Goal: Task Accomplishment & Management: Complete application form

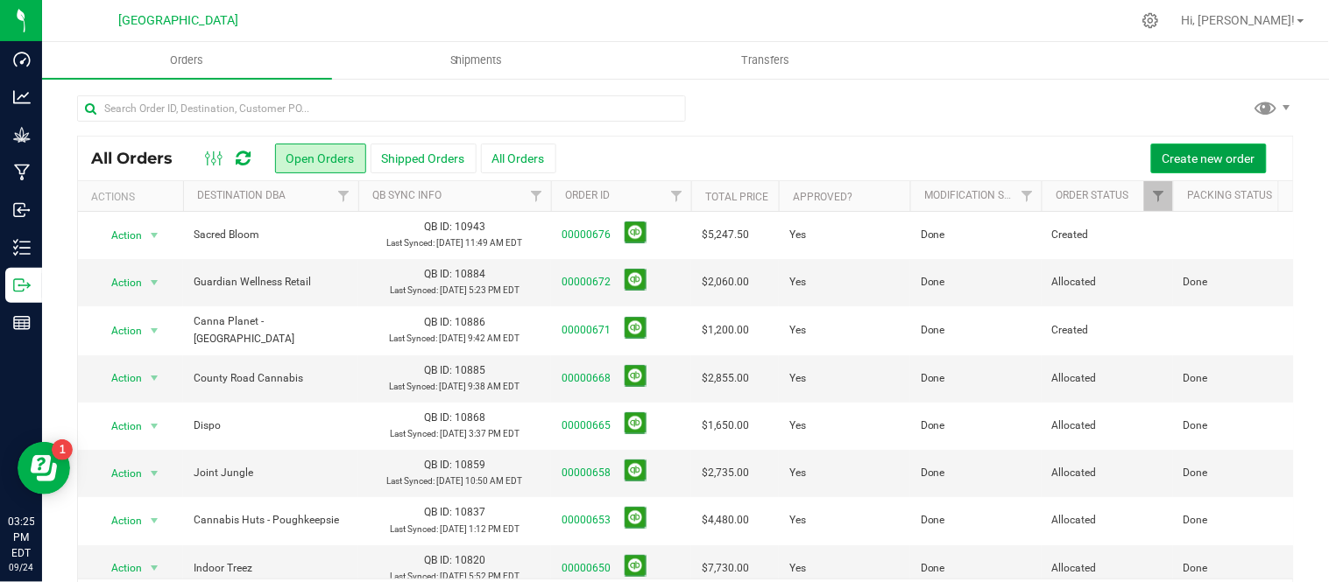
click at [1198, 159] on span "Create new order" at bounding box center [1208, 159] width 93 height 14
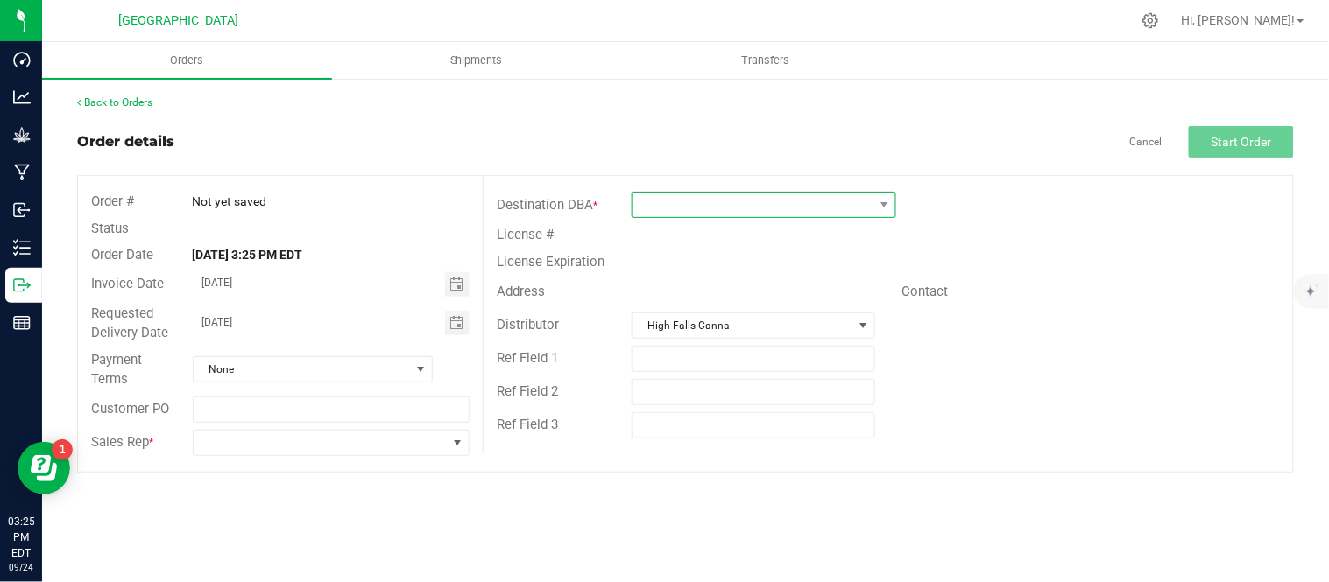
click at [690, 204] on span at bounding box center [752, 205] width 241 height 25
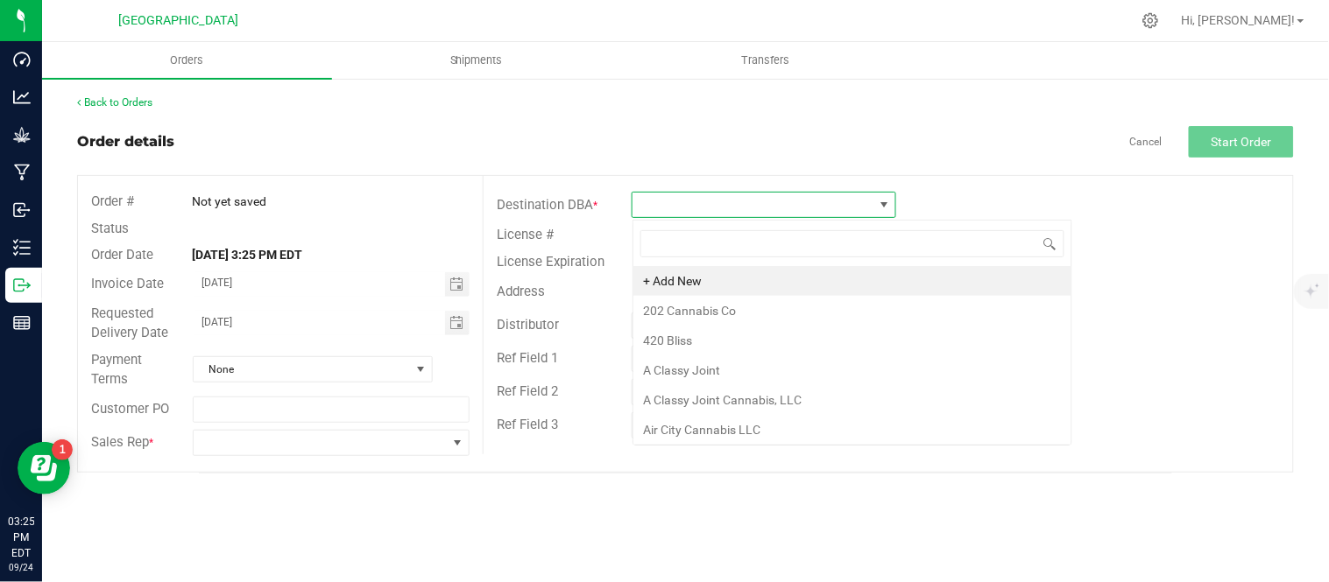
scroll to position [26, 264]
type input "high falls"
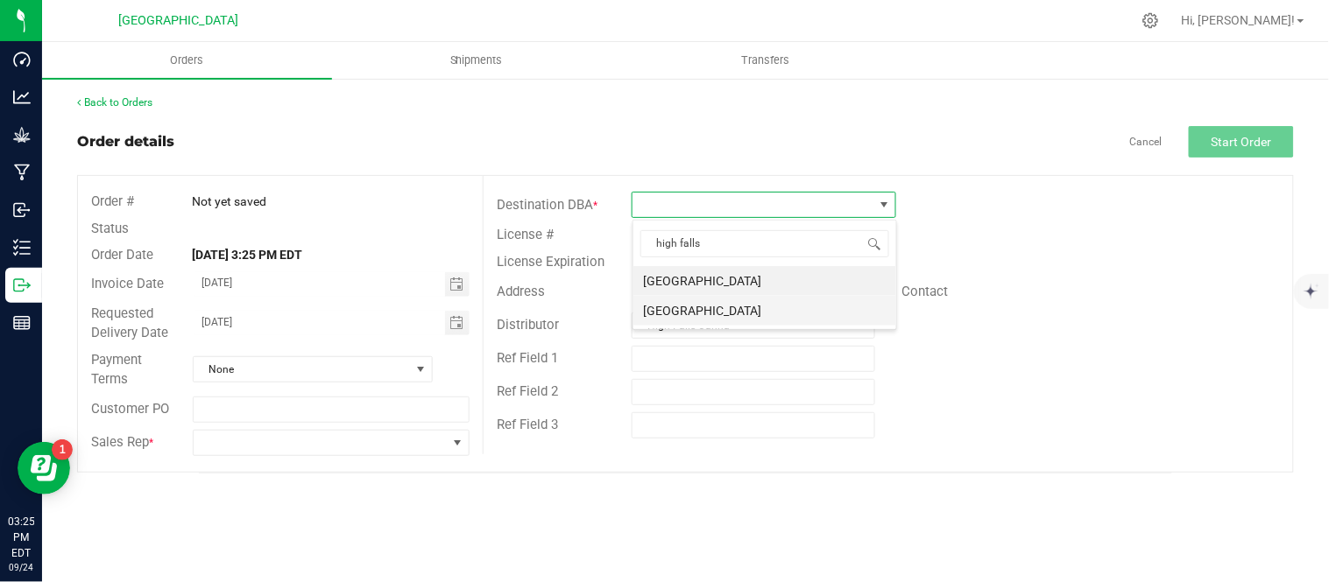
click at [739, 307] on li "[GEOGRAPHIC_DATA]" at bounding box center [764, 311] width 263 height 30
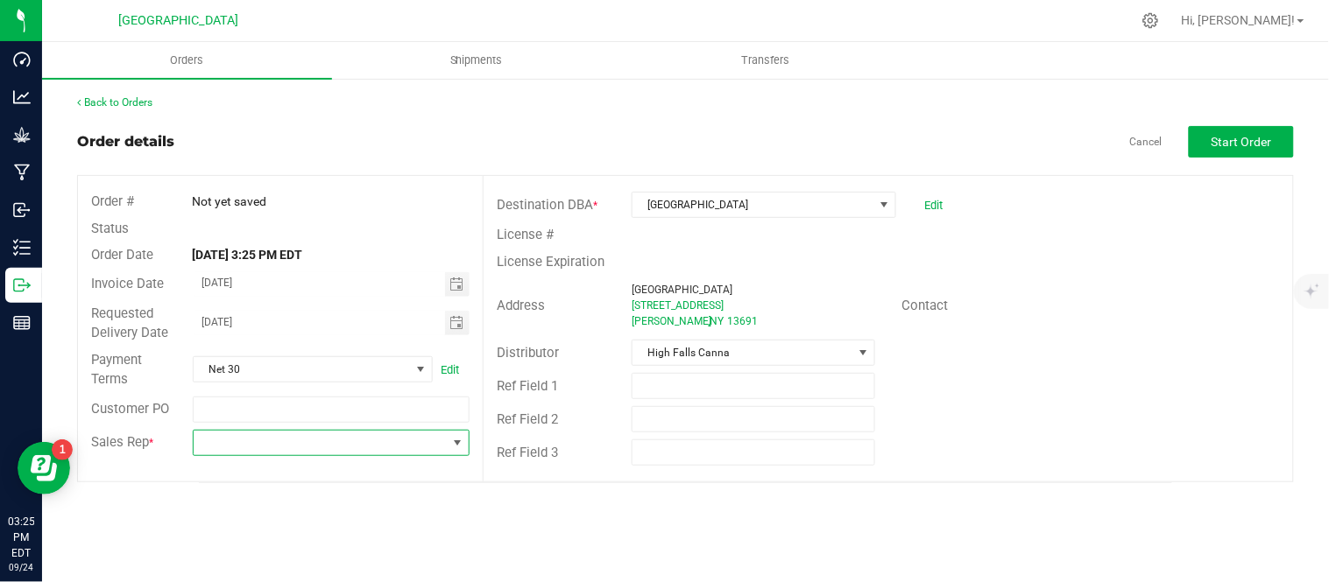
click at [308, 448] on span at bounding box center [321, 443] width 254 height 25
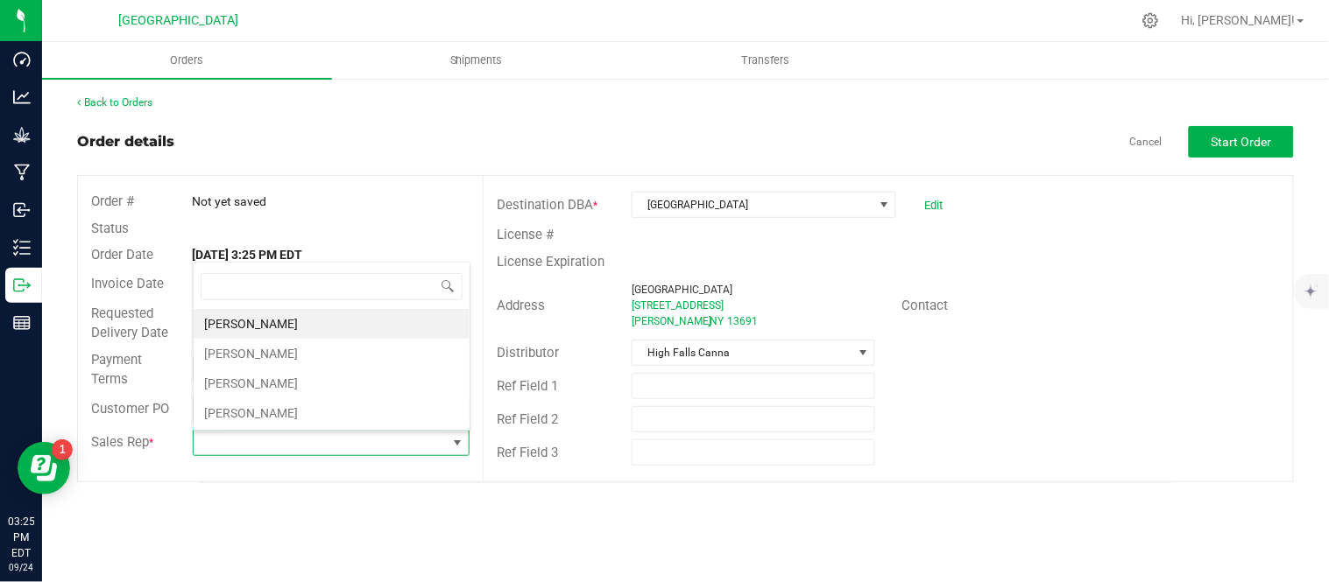
scroll to position [26, 274]
click at [266, 359] on li "[PERSON_NAME]" at bounding box center [332, 354] width 276 height 30
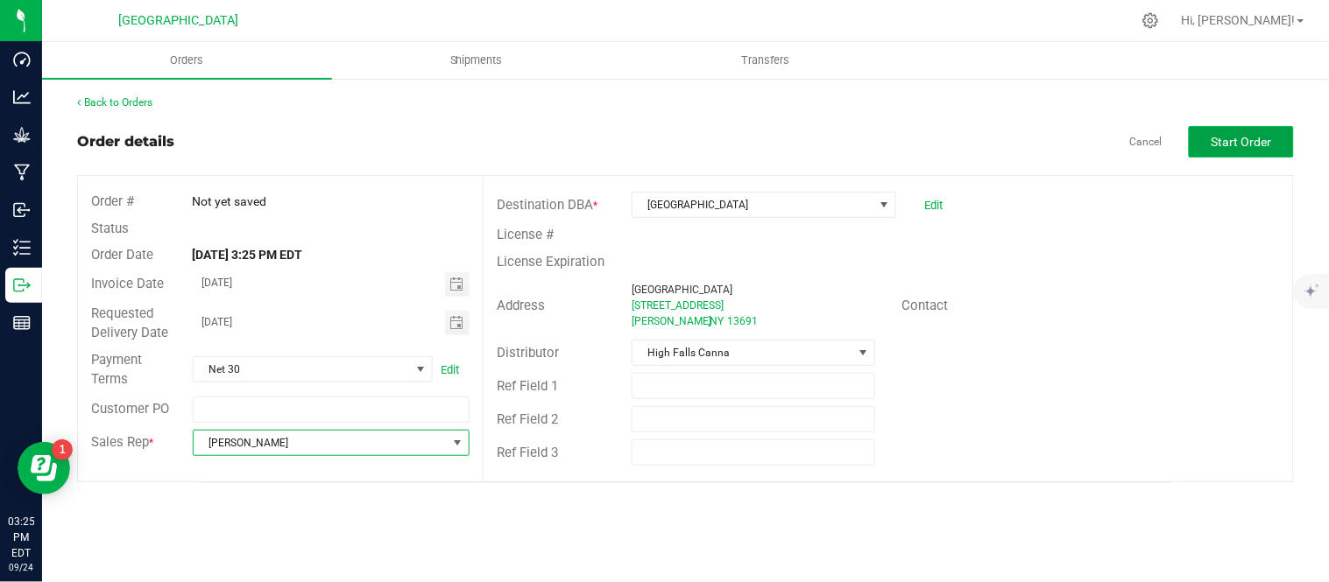
click at [1229, 145] on span "Start Order" at bounding box center [1241, 142] width 60 height 14
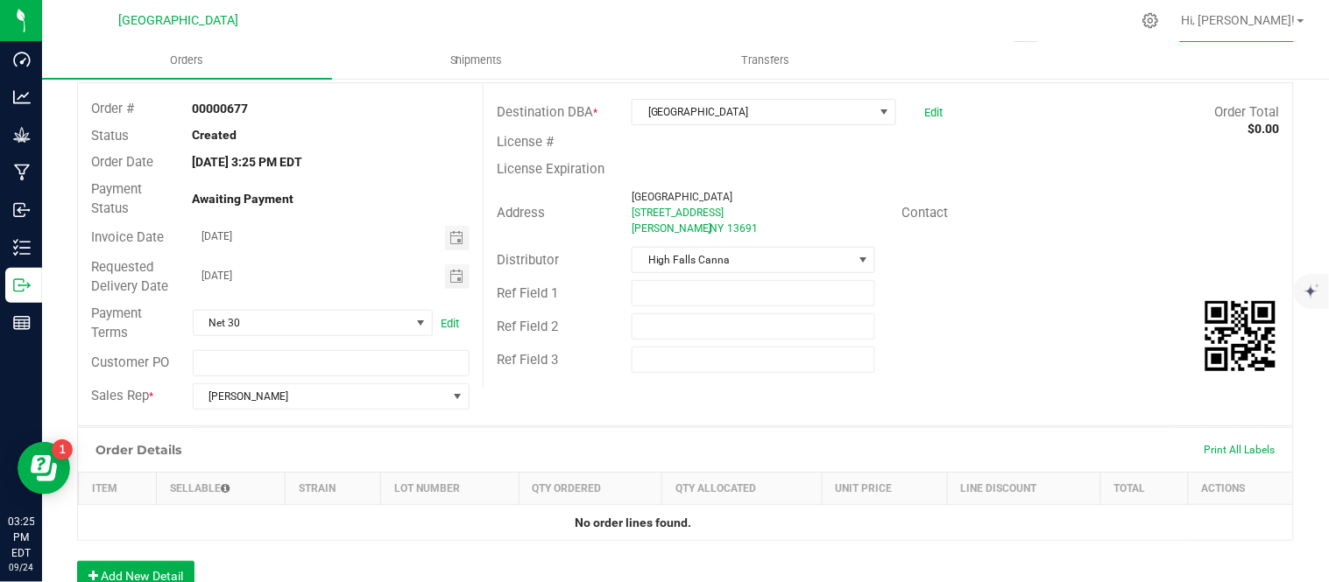
scroll to position [97, 0]
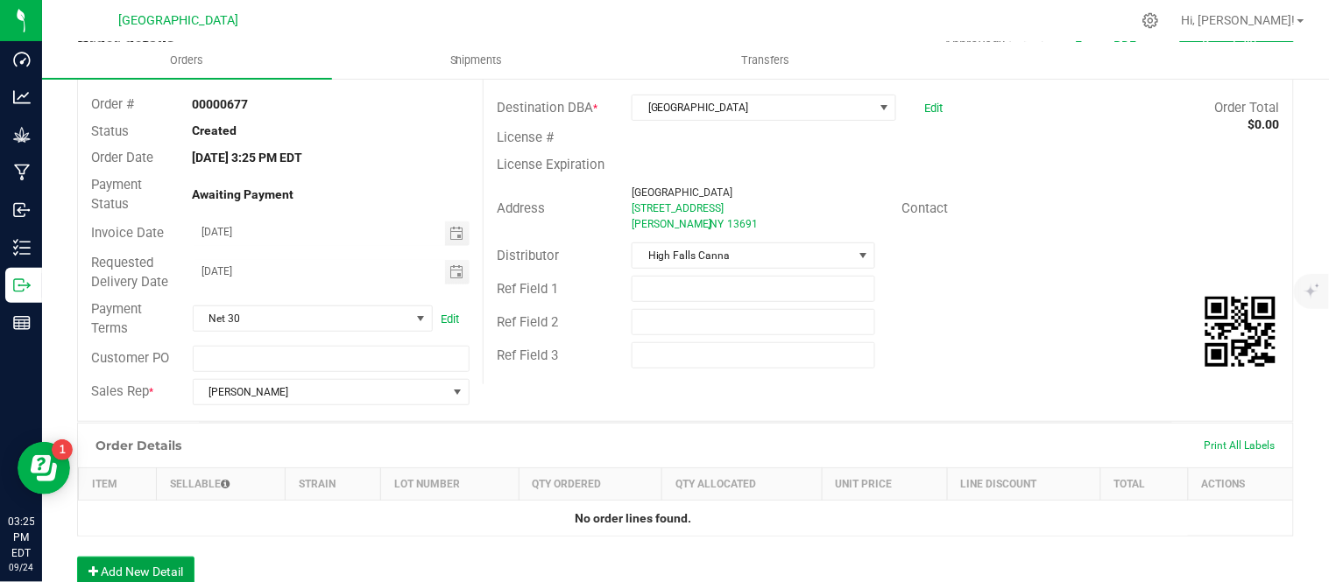
click at [111, 567] on button "Add New Detail" at bounding box center [135, 572] width 117 height 30
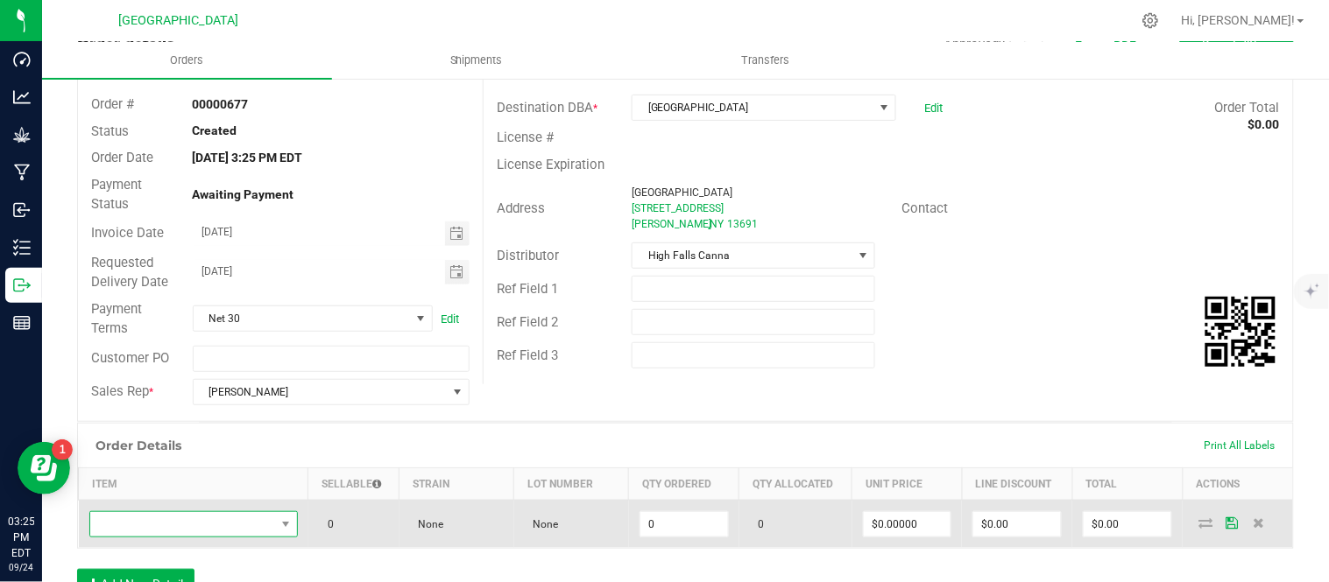
click at [240, 526] on span "NO DATA FOUND" at bounding box center [182, 524] width 185 height 25
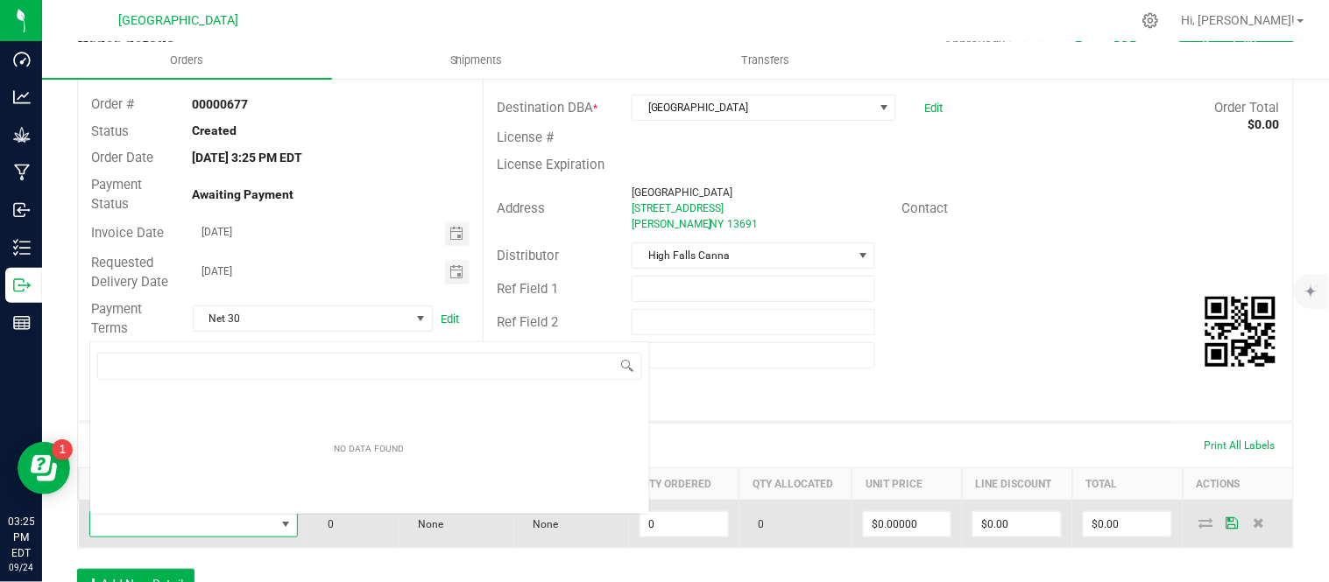
scroll to position [26, 200]
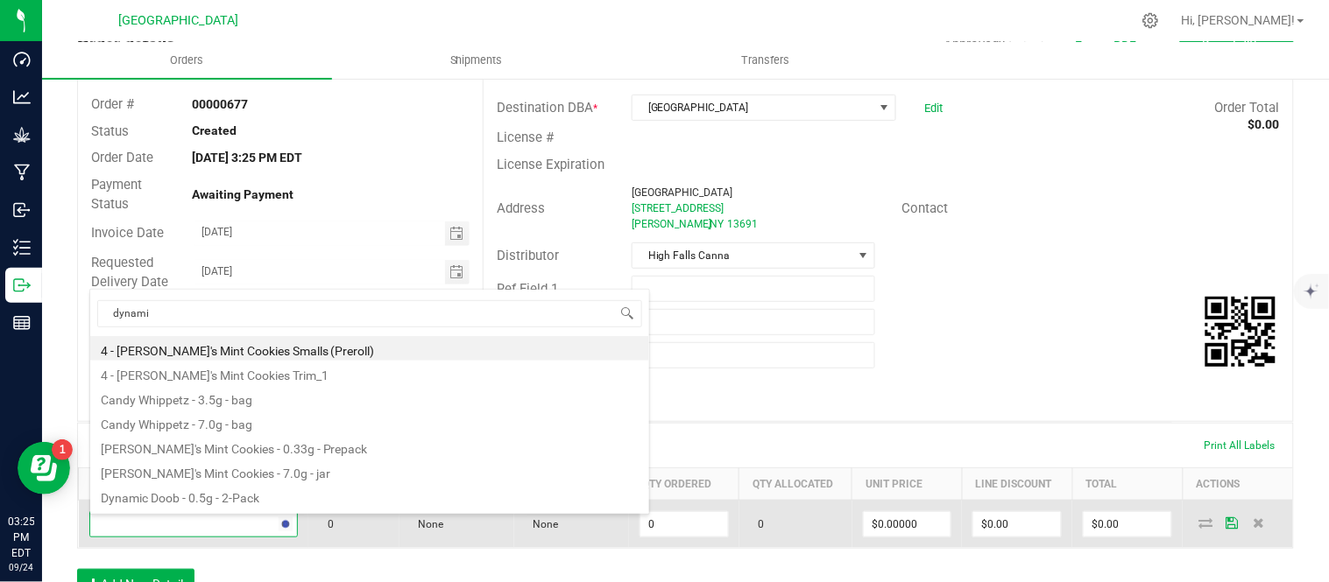
type input "dynamic"
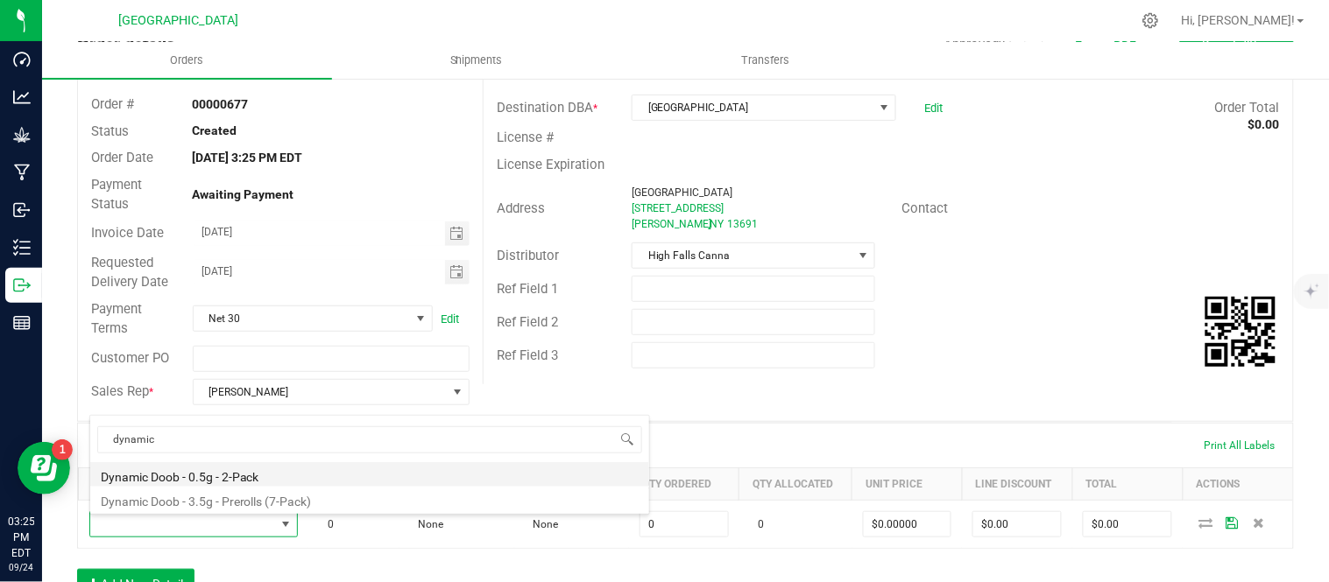
click at [200, 477] on li "Dynamic Doob - 0.5g - 2-Pack" at bounding box center [369, 474] width 559 height 25
type input "0 ea"
type input "$6.00000"
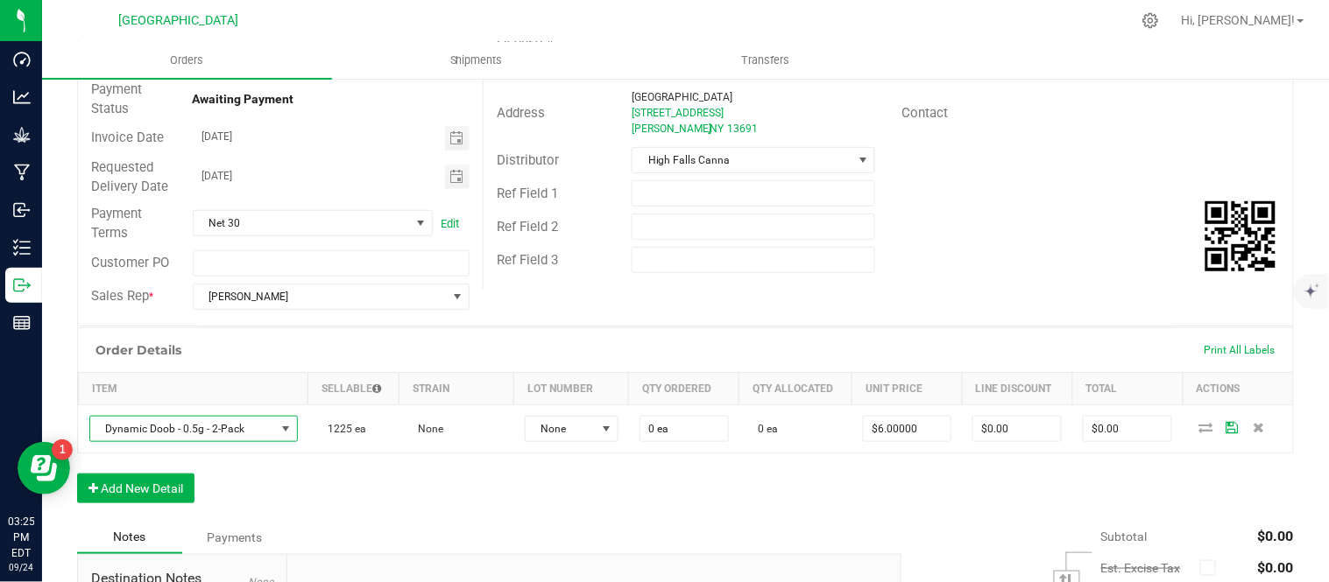
scroll to position [194, 0]
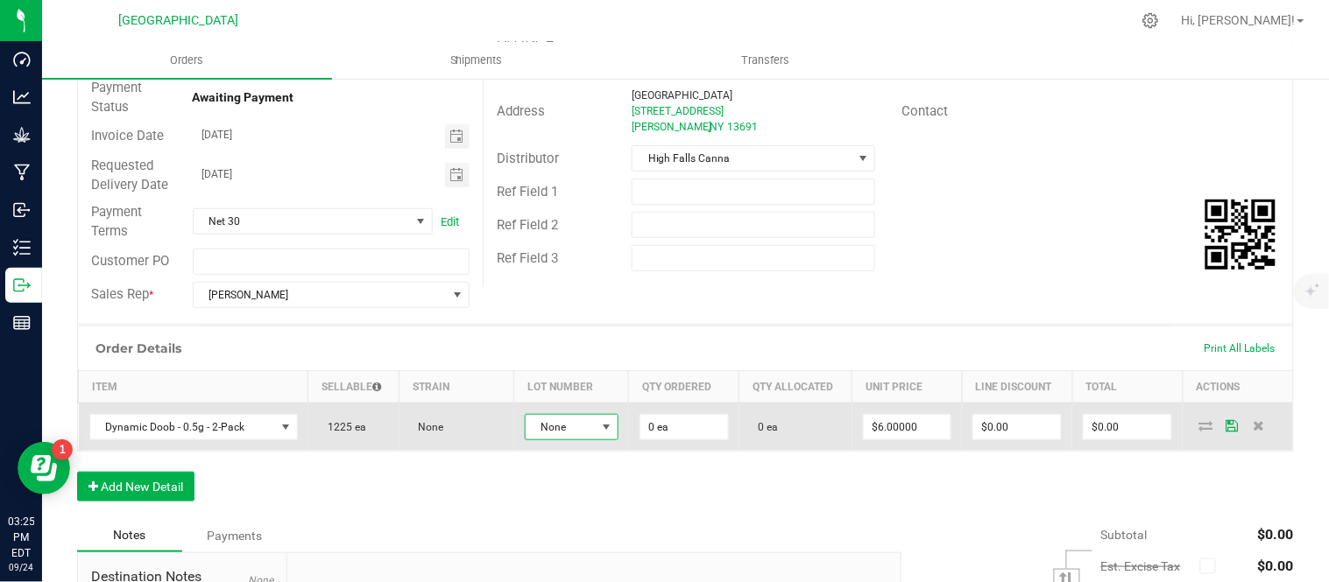
click at [573, 421] on span "None" at bounding box center [561, 427] width 70 height 25
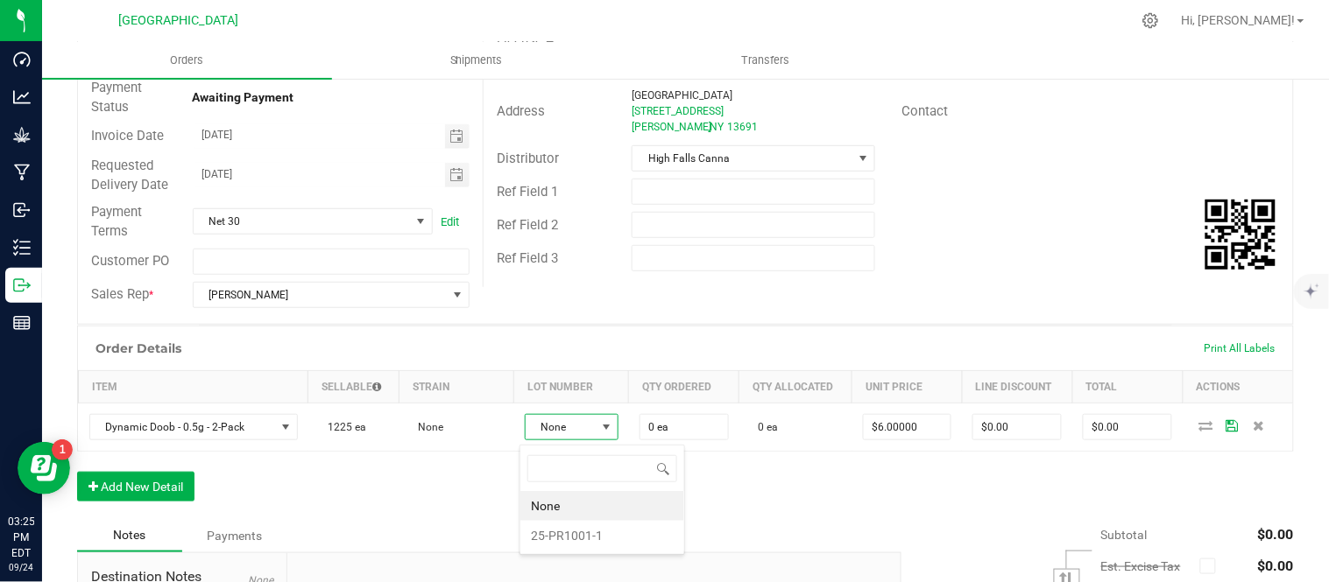
scroll to position [26, 91]
drag, startPoint x: 603, startPoint y: 539, endPoint x: 646, endPoint y: 464, distance: 86.4
click at [604, 536] on li "25-PR1001-1" at bounding box center [602, 536] width 164 height 30
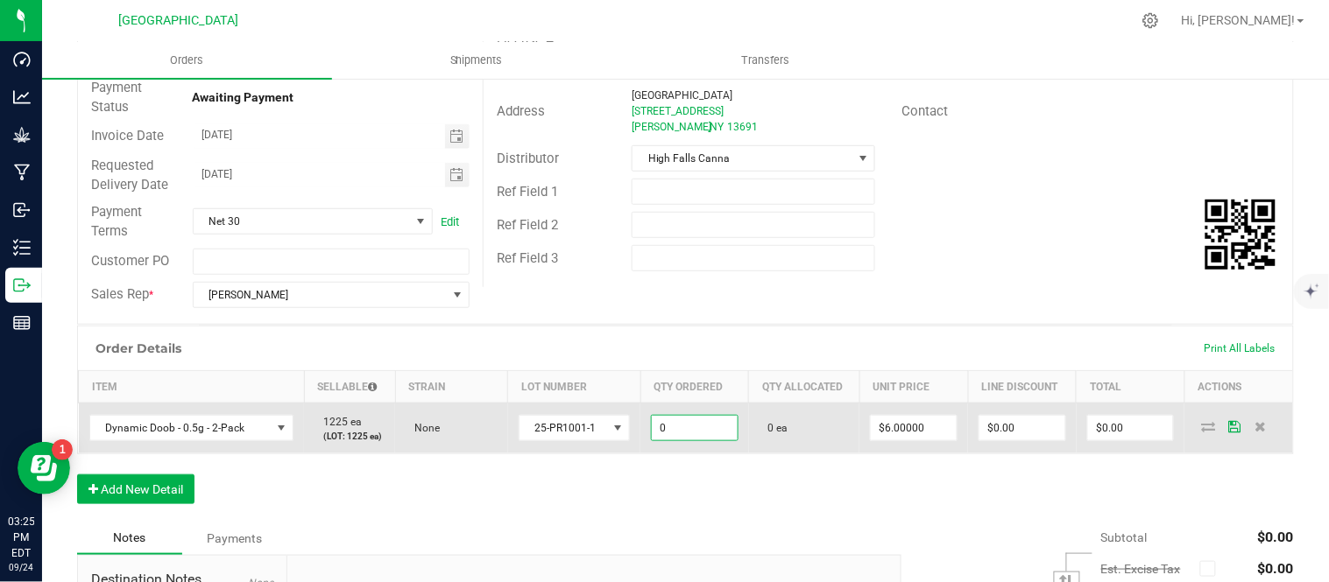
click at [684, 441] on input "0" at bounding box center [695, 428] width 86 height 25
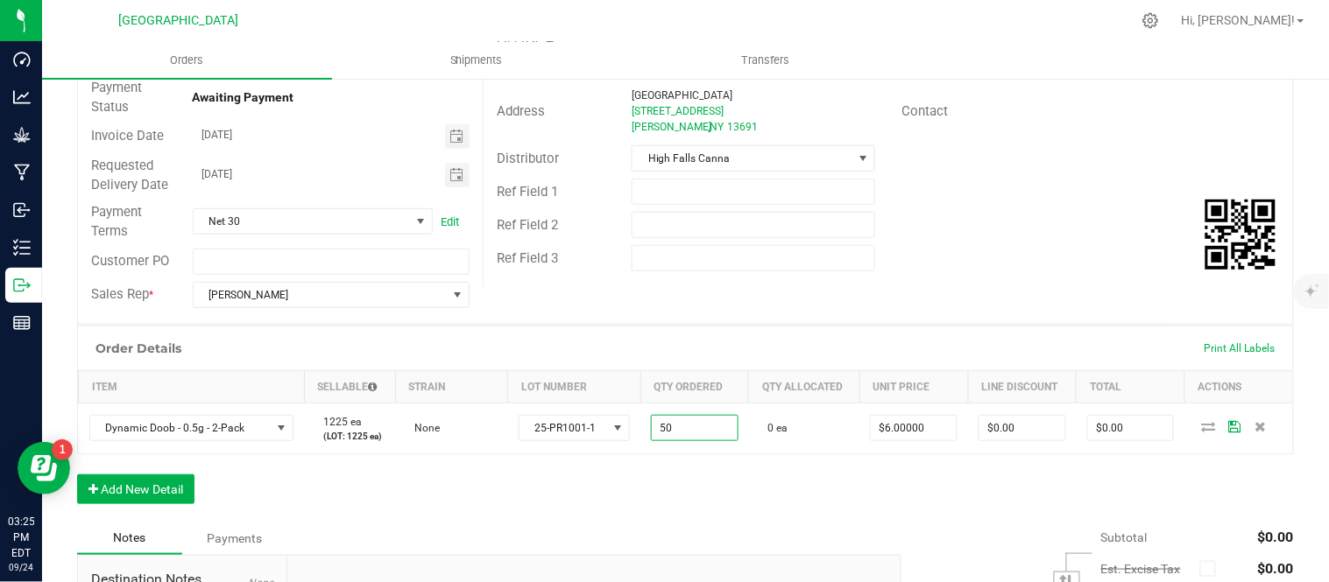
type input "50 ea"
type input "$300.00"
click at [694, 521] on div "Order Details Print All Labels Item Sellable Strain Lot Number Qty Ordered Qty …" at bounding box center [685, 424] width 1217 height 196
click at [124, 505] on button "Add New Detail" at bounding box center [135, 490] width 117 height 30
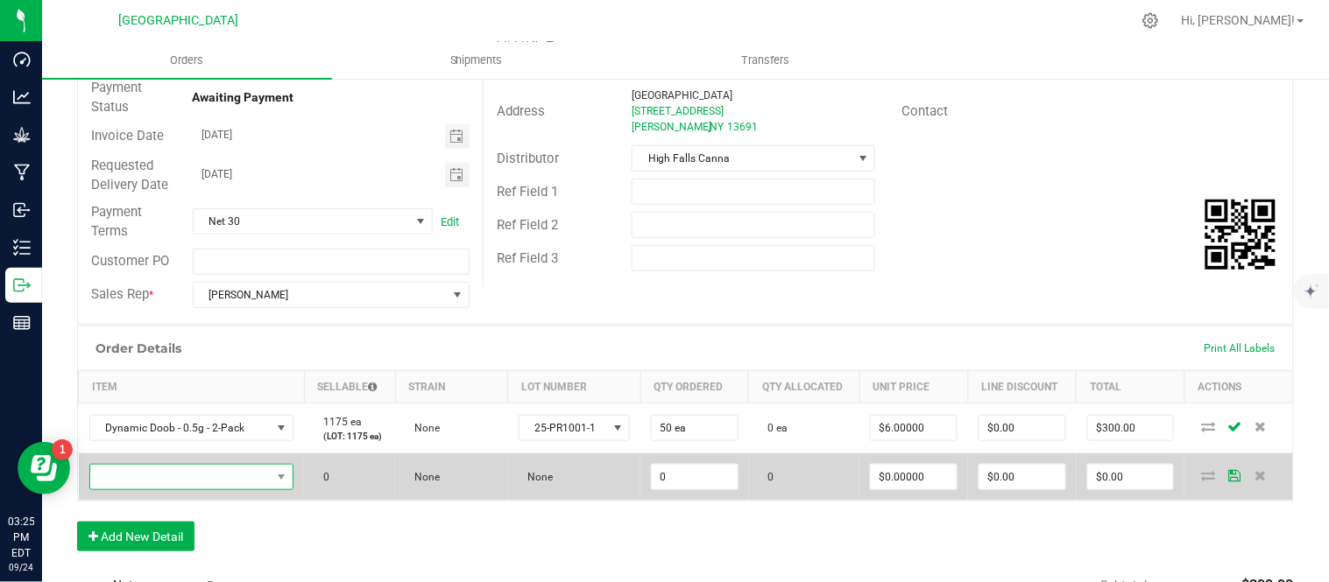
click at [162, 490] on span "NO DATA FOUND" at bounding box center [180, 477] width 181 height 25
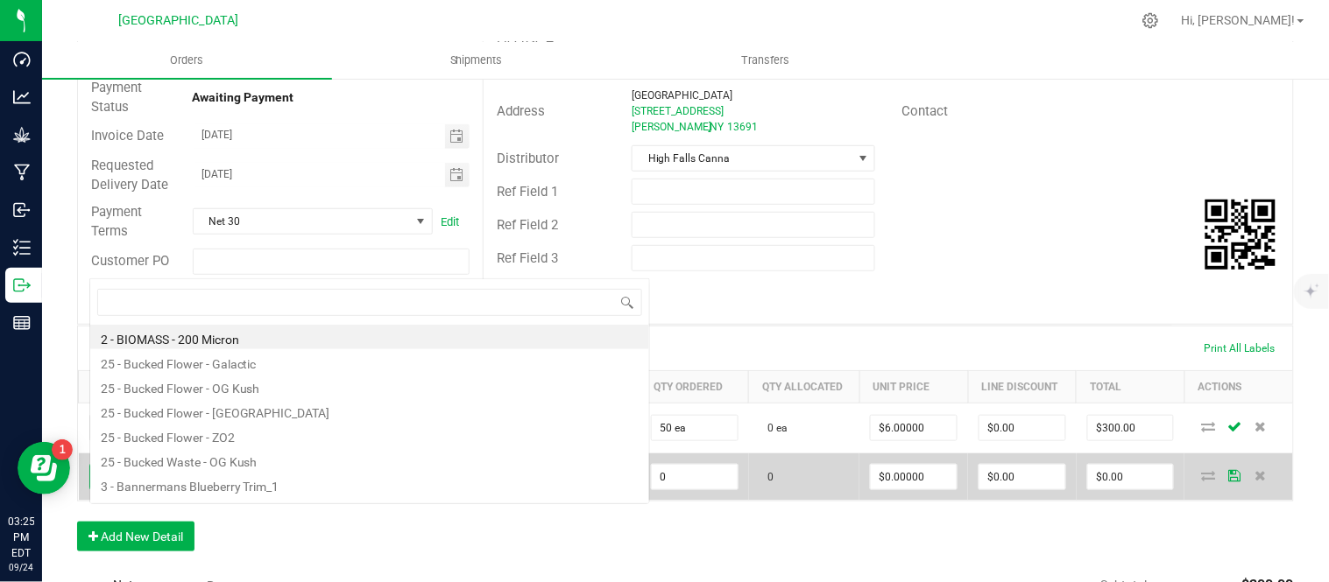
scroll to position [26, 198]
type input "headband"
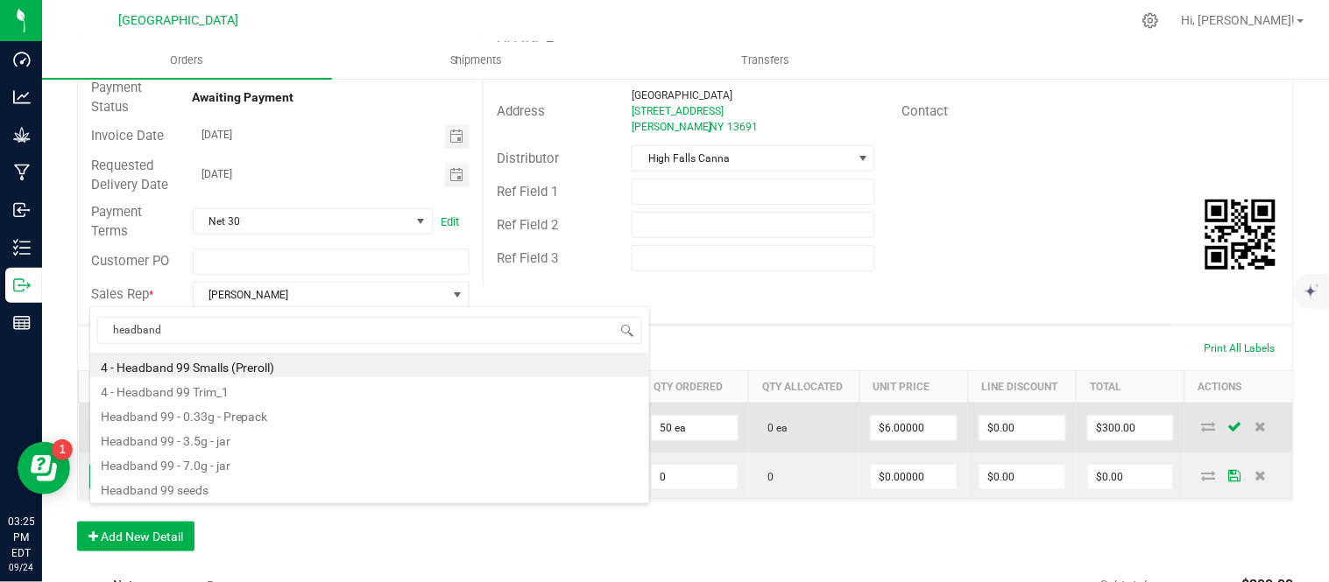
click at [264, 441] on li "Headband 99 - 3.5g - jar" at bounding box center [369, 439] width 559 height 25
type input "0 ea"
type input "$15.00000"
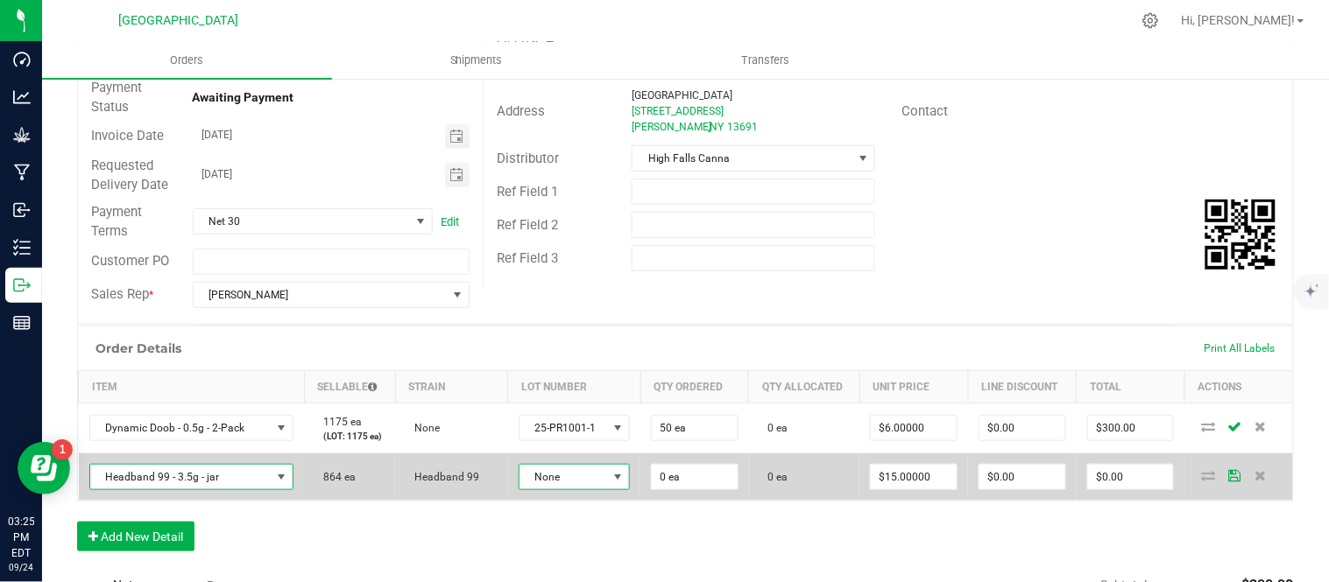
click at [618, 484] on span at bounding box center [618, 477] width 14 height 14
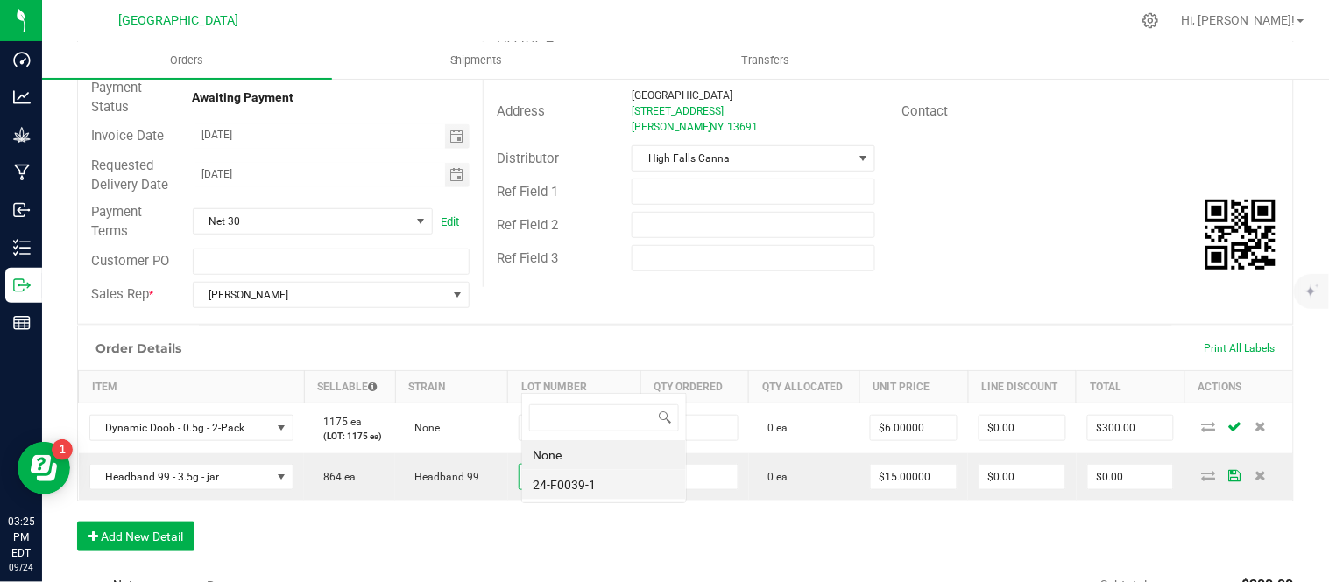
scroll to position [26, 110]
click at [599, 480] on li "24-F0039-1" at bounding box center [604, 485] width 164 height 30
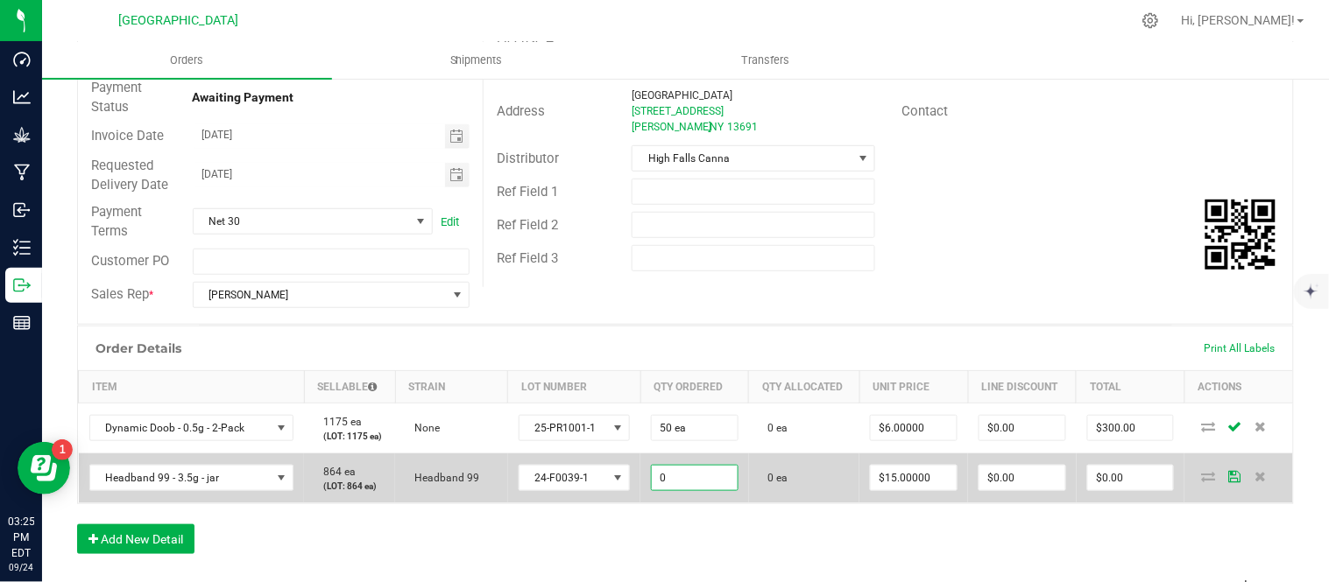
click at [704, 491] on input "0" at bounding box center [695, 478] width 86 height 25
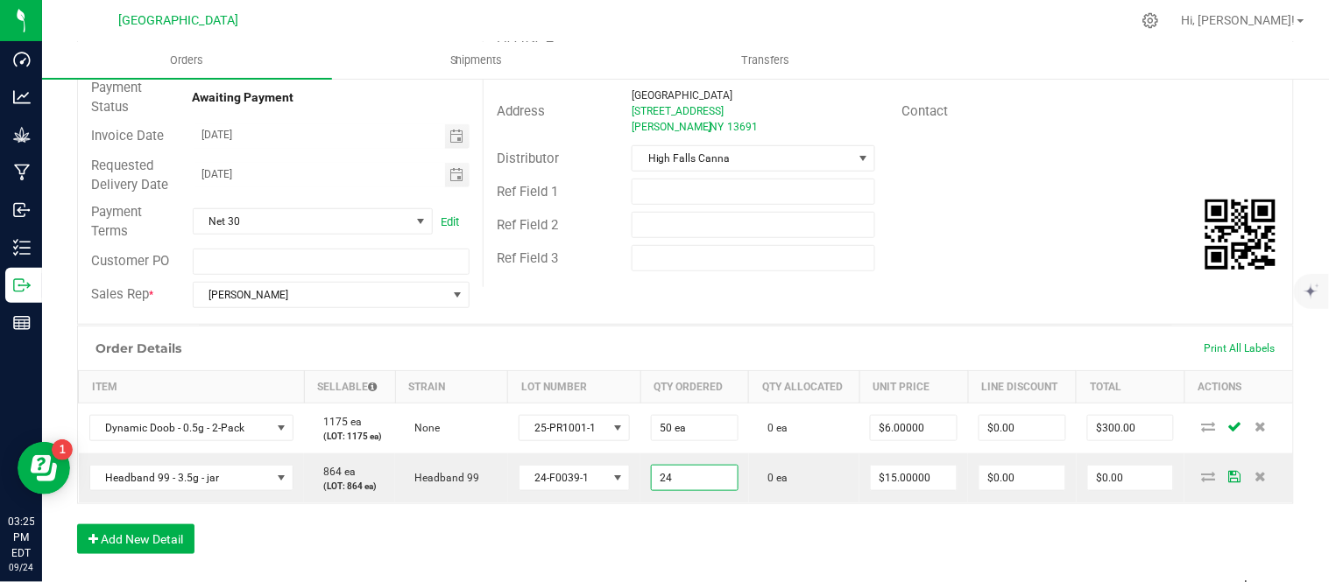
type input "24 ea"
type input "$360.00"
click at [675, 346] on div "Order Details Print All Labels" at bounding box center [685, 349] width 1215 height 44
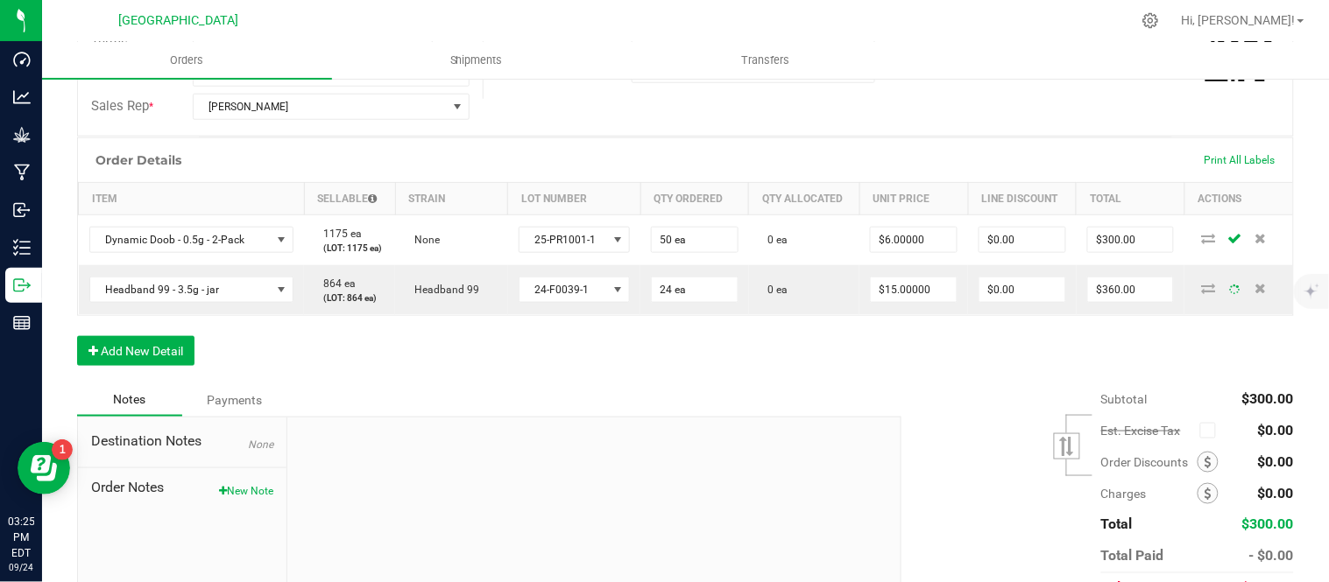
scroll to position [389, 0]
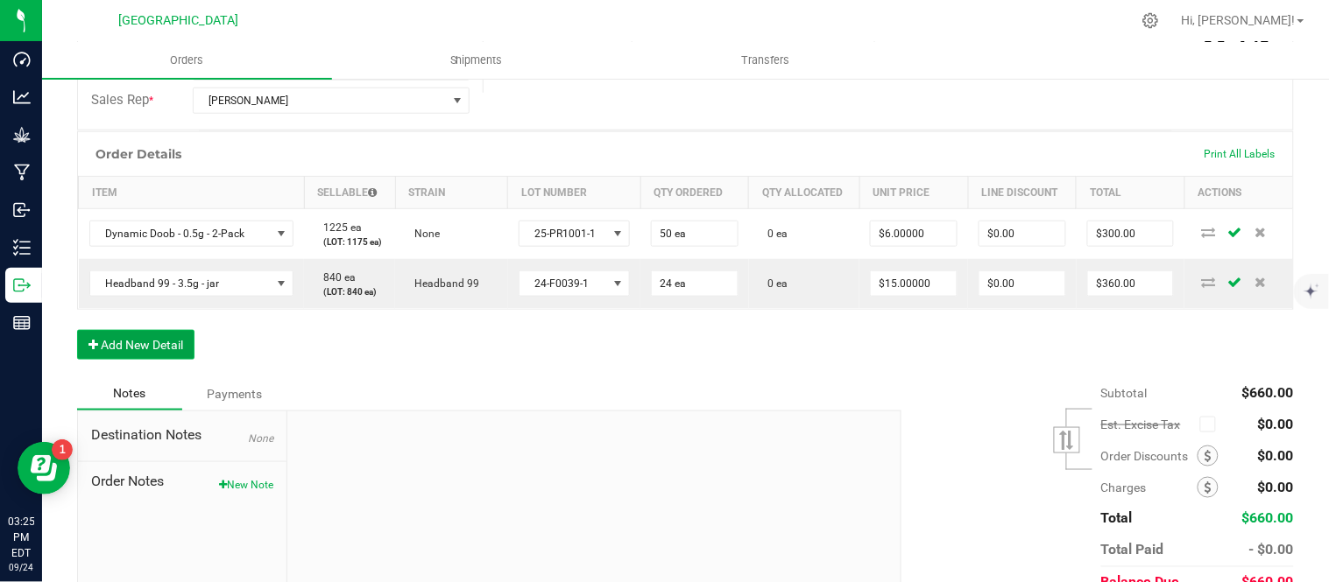
click at [127, 360] on button "Add New Detail" at bounding box center [135, 345] width 117 height 30
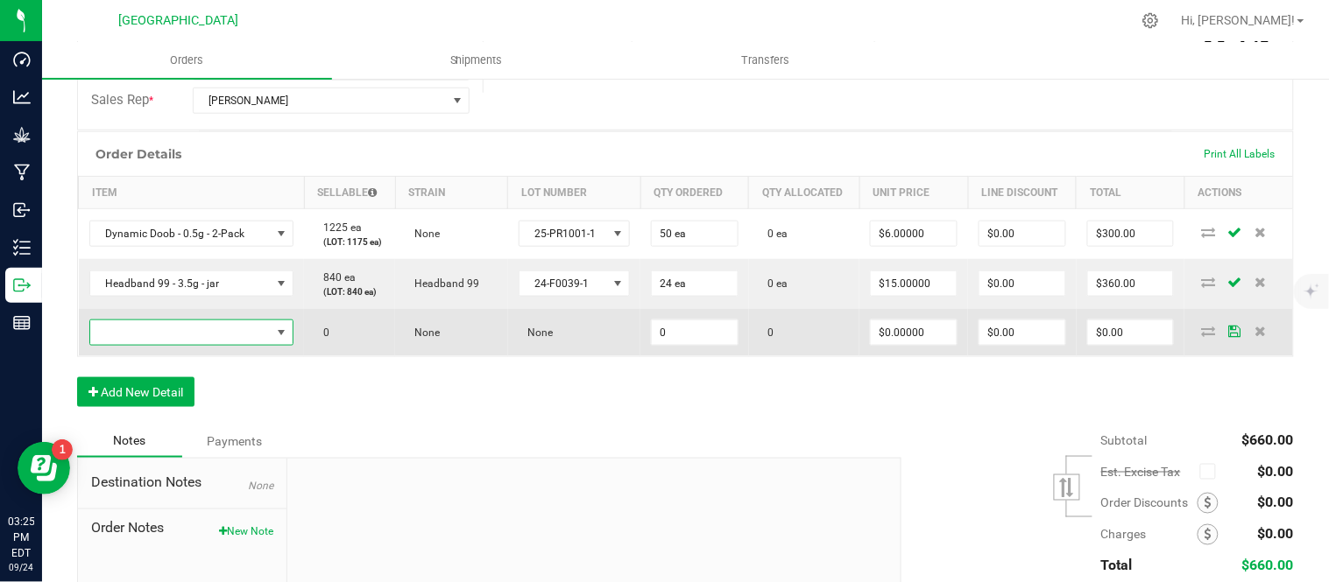
click at [214, 345] on span "NO DATA FOUND" at bounding box center [180, 333] width 181 height 25
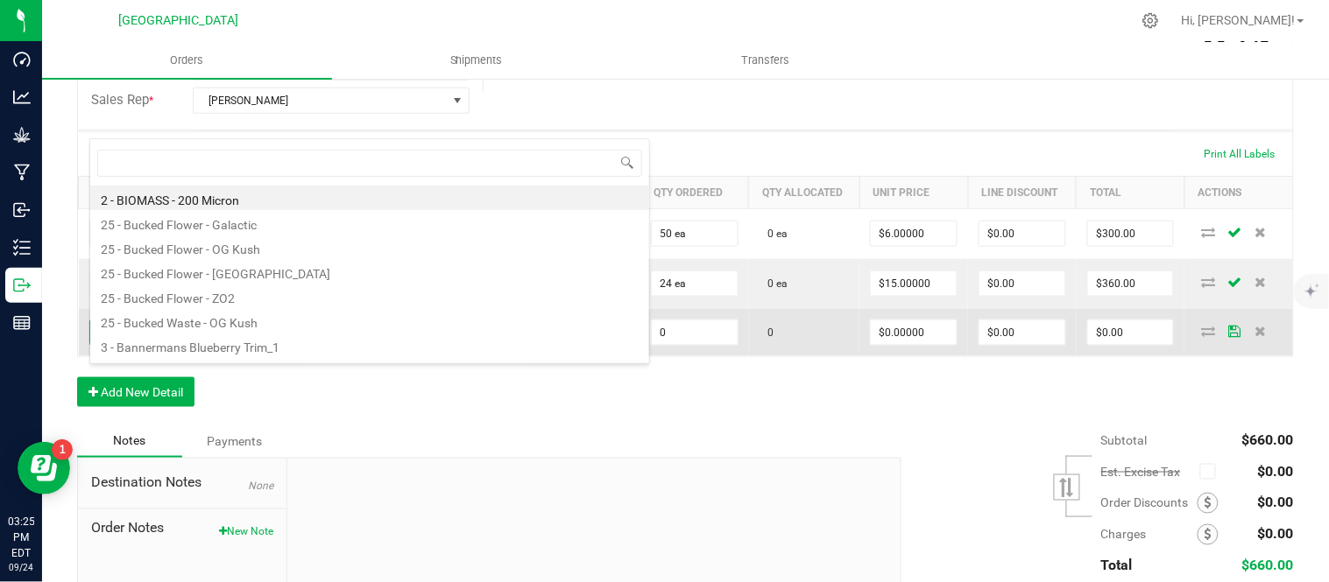
scroll to position [26, 198]
type input "candy whipp"
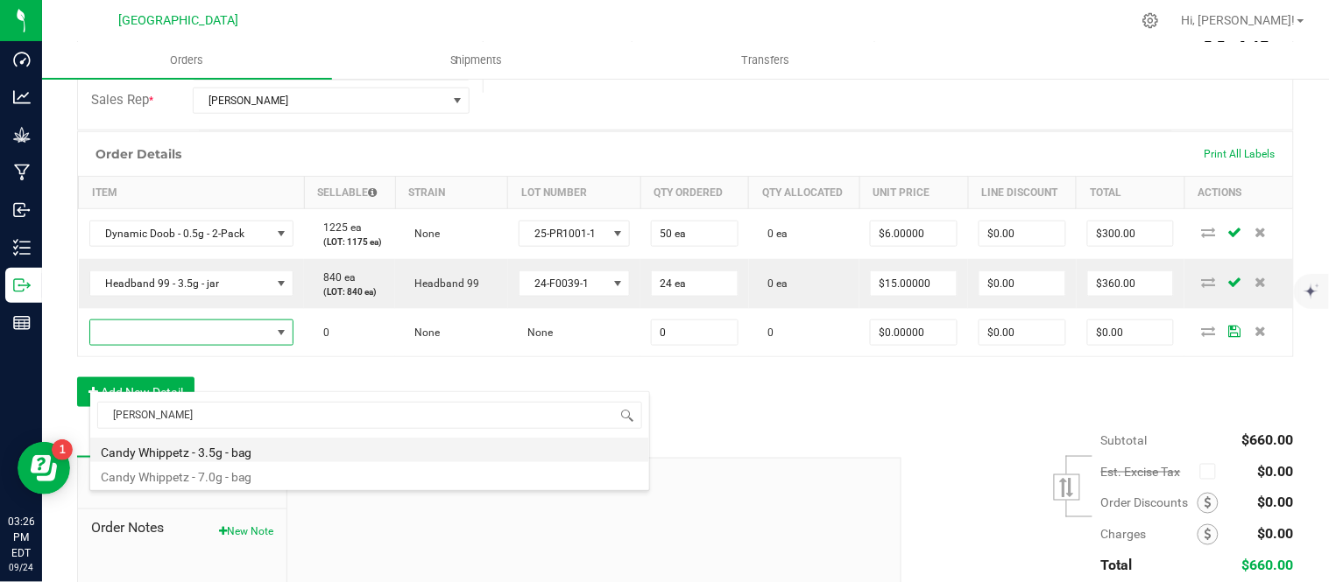
click at [222, 459] on li "Candy Whippetz - 3.5g - bag" at bounding box center [369, 450] width 559 height 25
type input "0 ea"
type input "$15.00000"
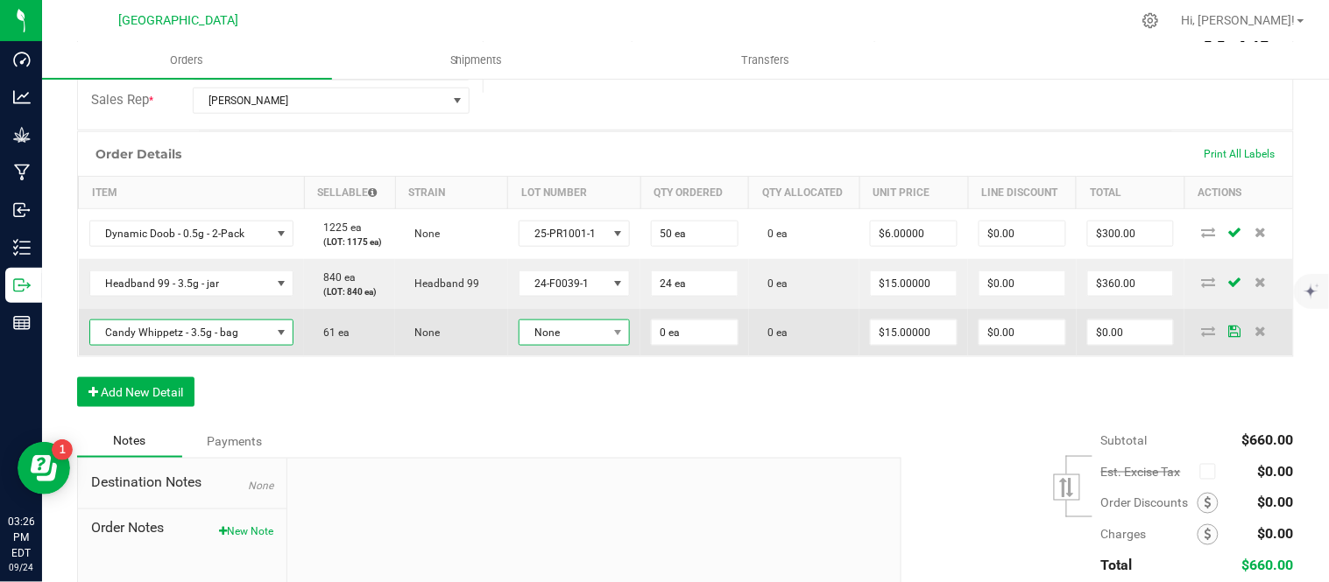
click at [601, 345] on span "None" at bounding box center [563, 333] width 88 height 25
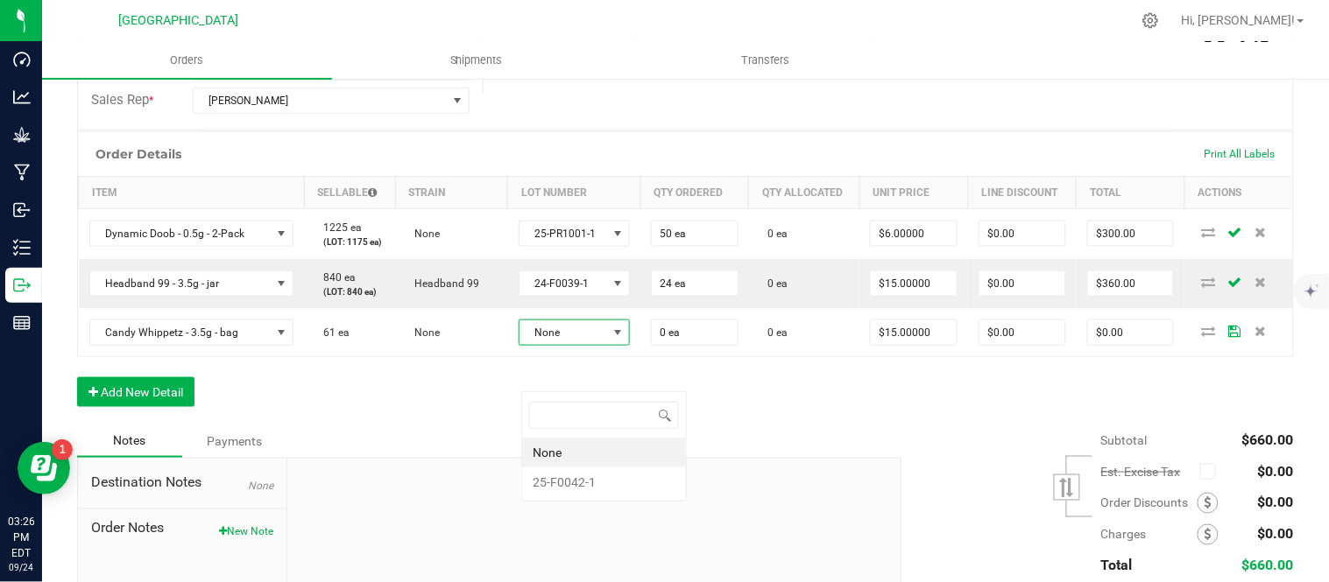
scroll to position [26, 110]
click at [606, 484] on li "25-F0042-1" at bounding box center [604, 483] width 164 height 30
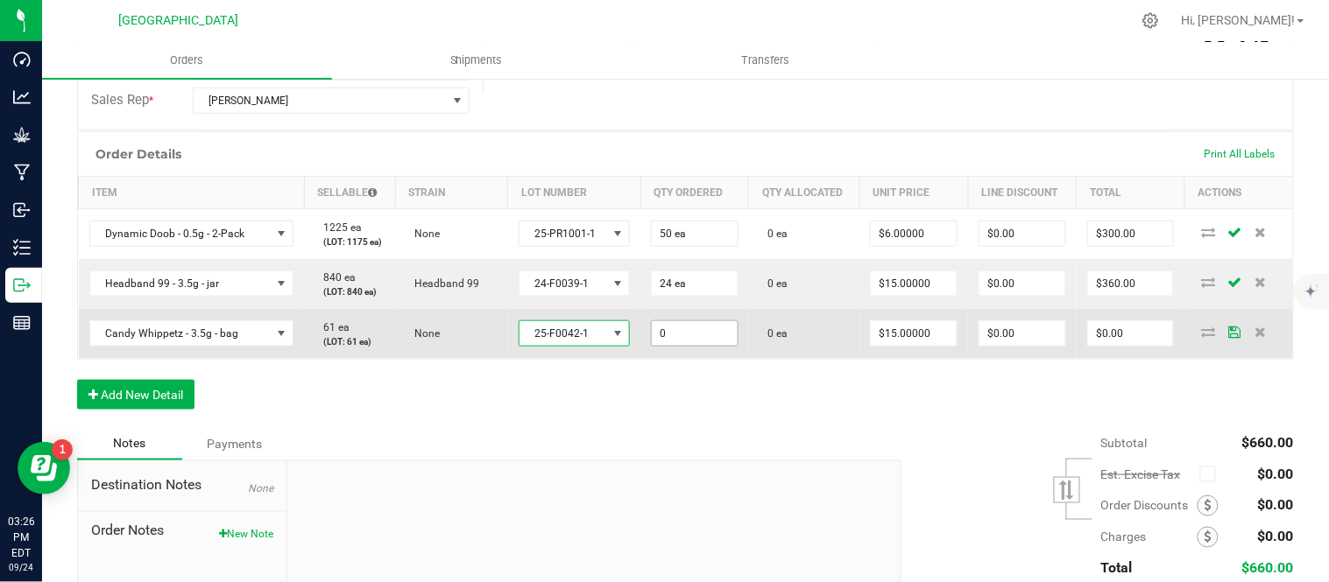
click at [697, 346] on input "0" at bounding box center [695, 333] width 86 height 25
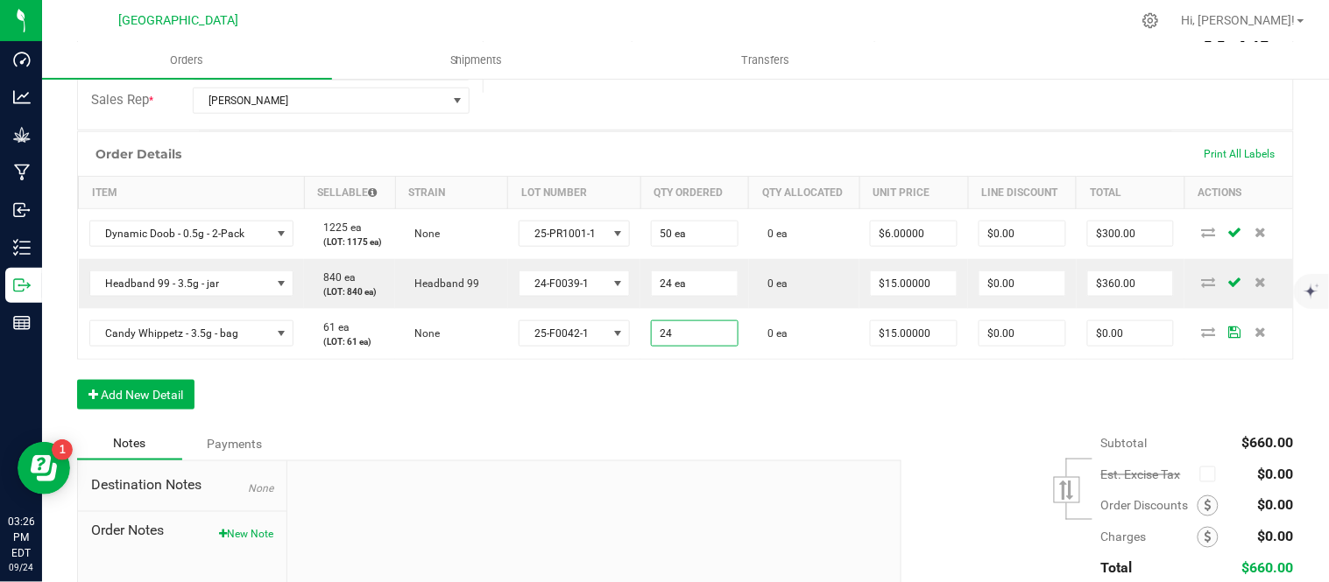
type input "24 ea"
type input "$360.00"
click at [752, 427] on div "Order Details Print All Labels Item Sellable Strain Lot Number Qty Ordered Qty …" at bounding box center [685, 279] width 1217 height 296
click at [152, 410] on button "Add New Detail" at bounding box center [135, 395] width 117 height 30
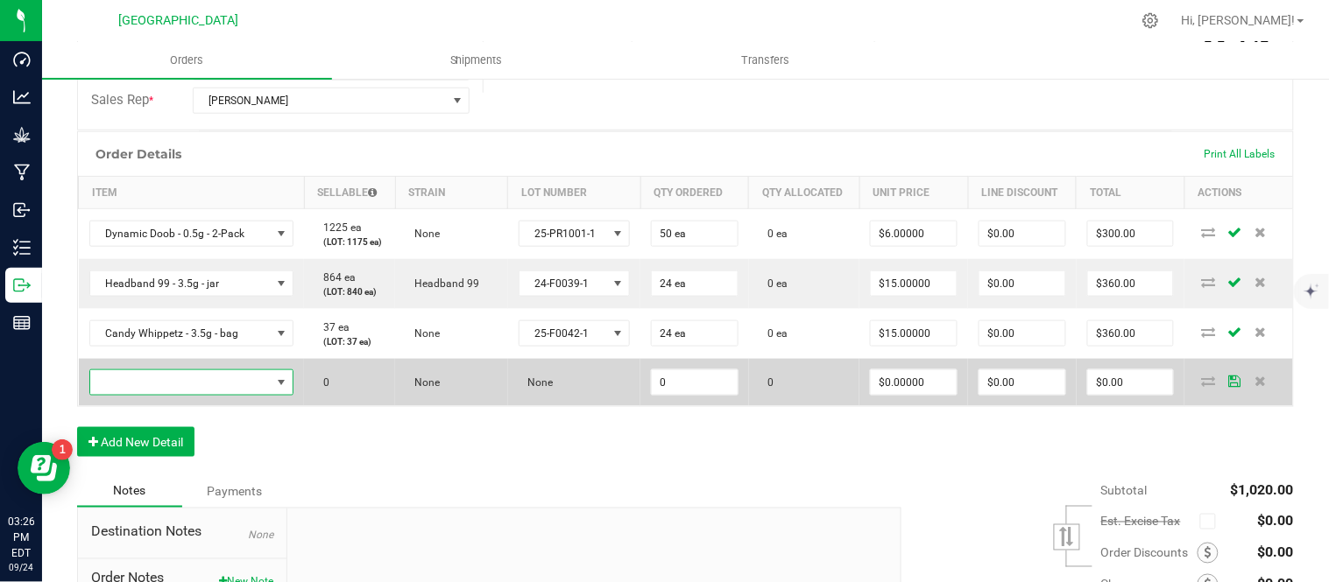
click at [212, 395] on span "NO DATA FOUND" at bounding box center [180, 383] width 181 height 25
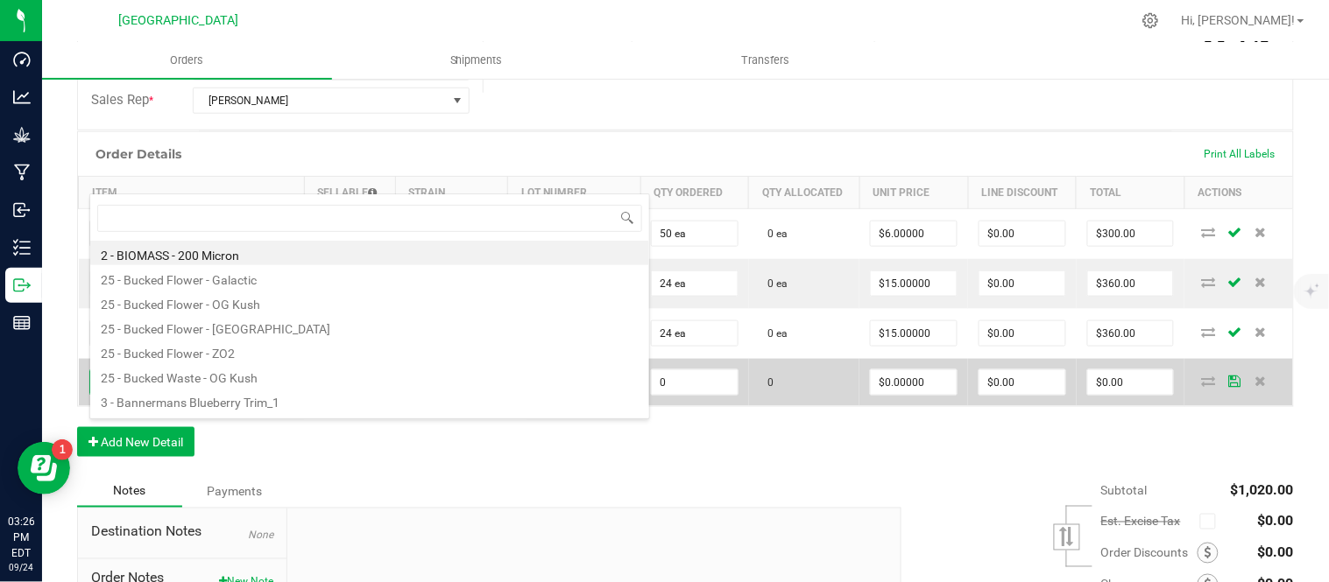
scroll to position [26, 198]
type input "OG Ku"
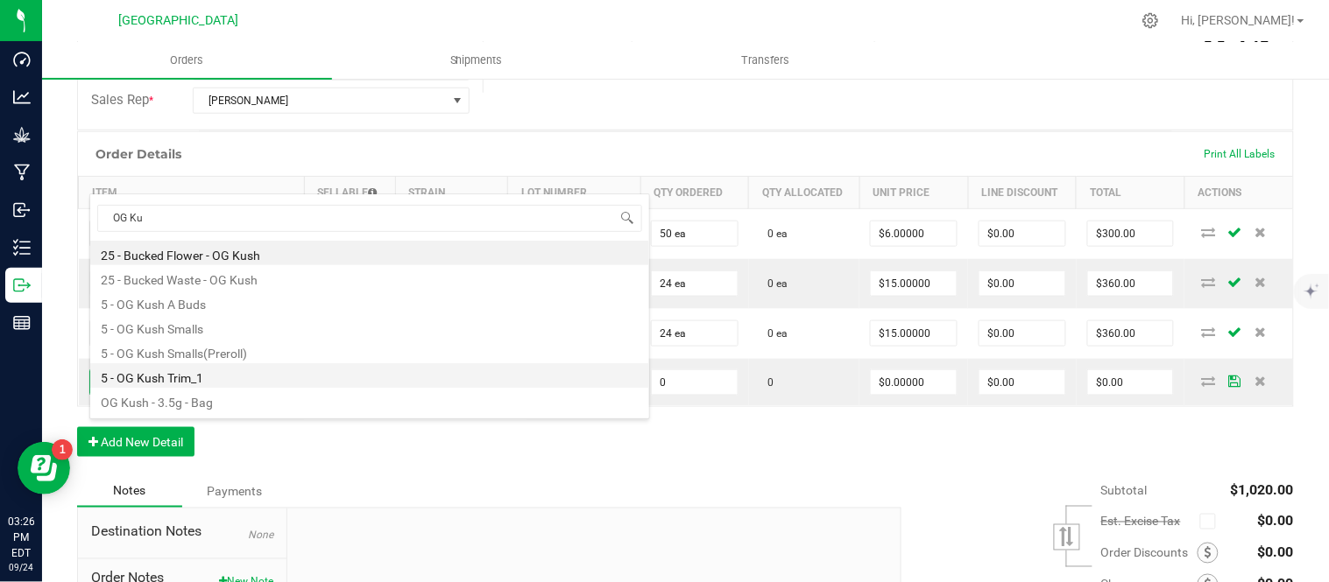
scroll to position [45, 0]
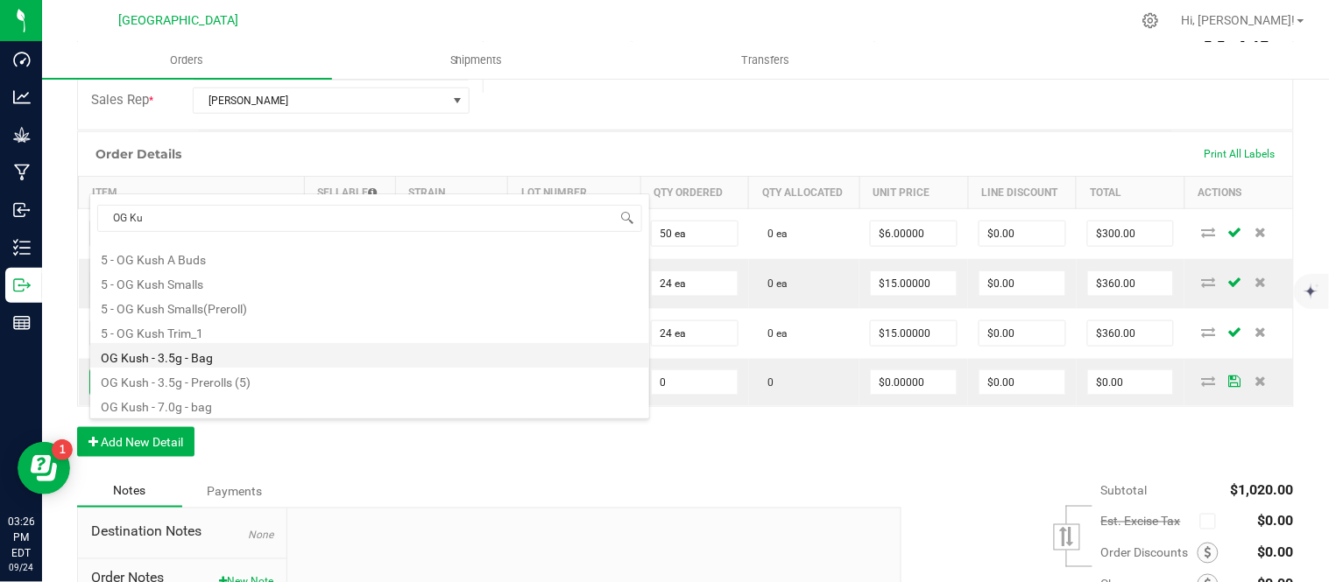
click at [226, 365] on li "OG Kush - 3.5g - Bag" at bounding box center [369, 355] width 559 height 25
type input "0 ea"
type input "$15.00000"
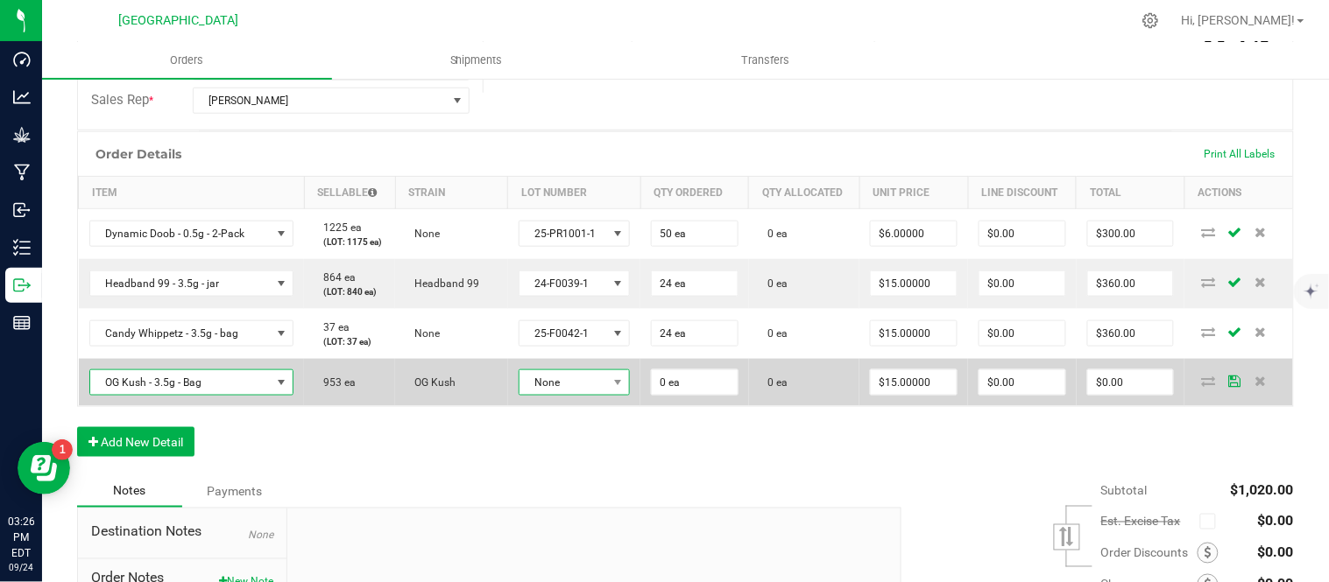
click at [607, 395] on span "None" at bounding box center [563, 383] width 88 height 25
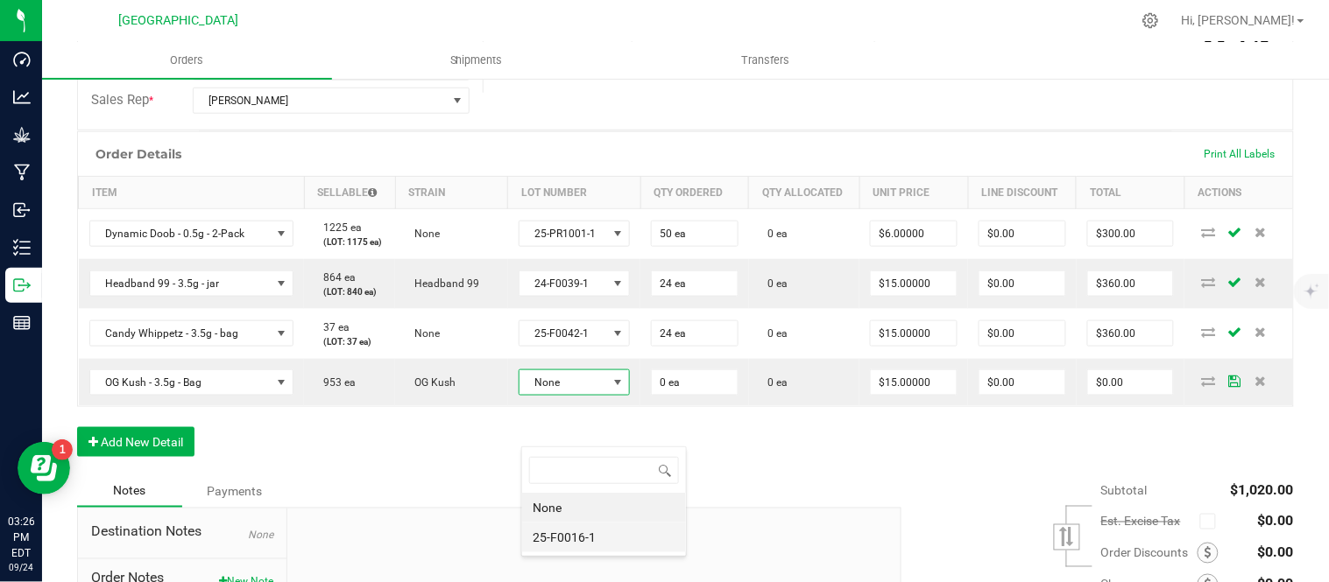
click at [607, 544] on li "25-F0016-1" at bounding box center [604, 538] width 164 height 30
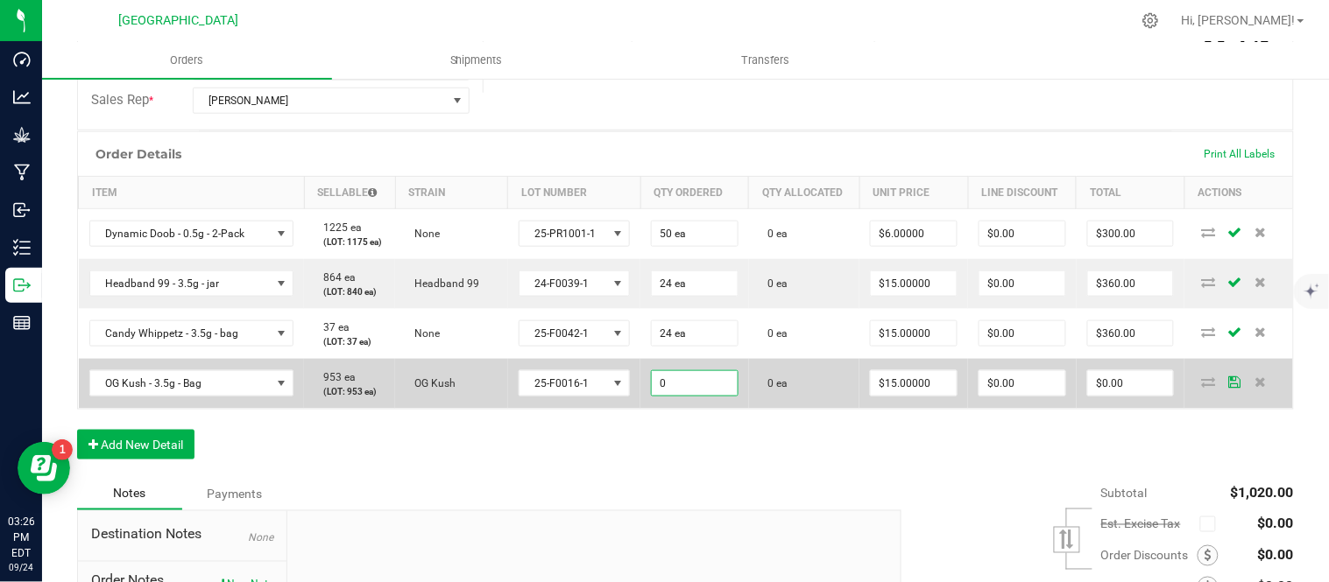
click at [708, 396] on input "0" at bounding box center [695, 383] width 86 height 25
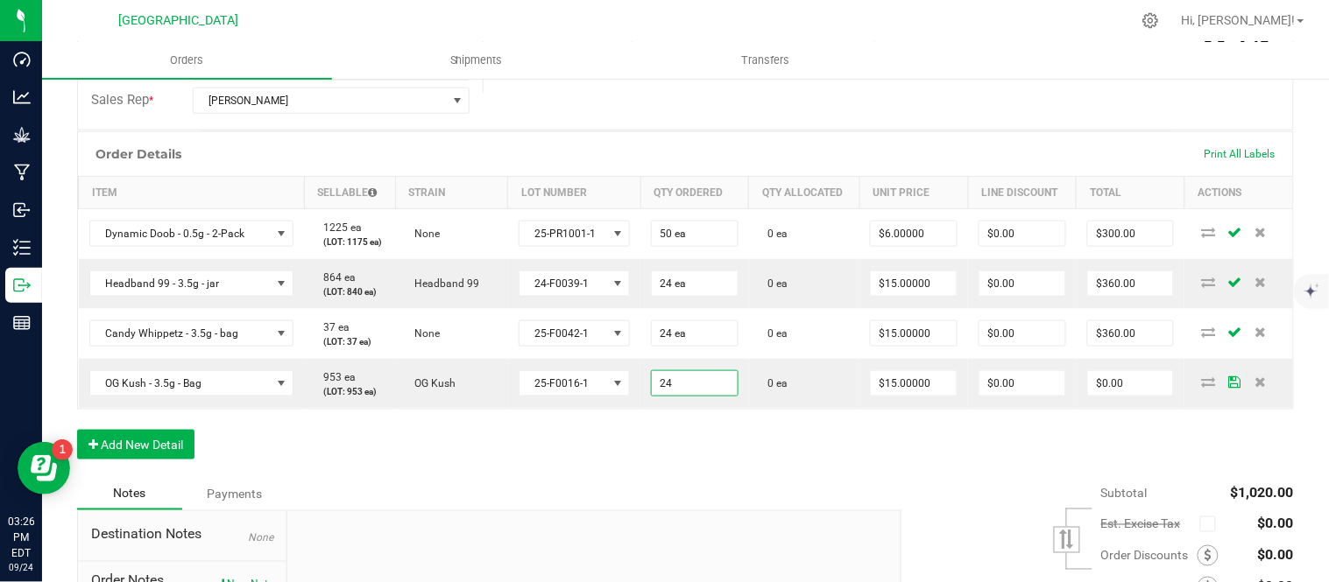
type input "24 ea"
type input "$360.00"
click at [760, 511] on div "Notes Payments" at bounding box center [482, 493] width 811 height 33
click at [993, 477] on div "Order Details Print All Labels Item Sellable Strain Lot Number Qty Ordered Qty …" at bounding box center [685, 304] width 1217 height 346
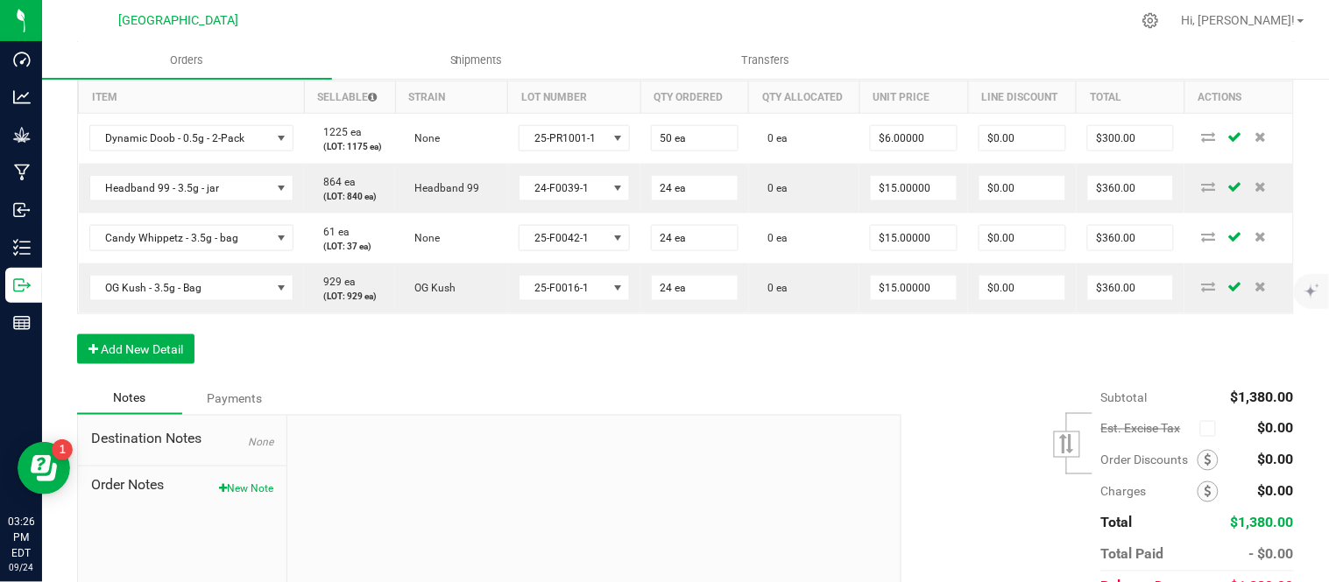
scroll to position [486, 0]
click at [147, 363] on button "Add New Detail" at bounding box center [135, 348] width 117 height 30
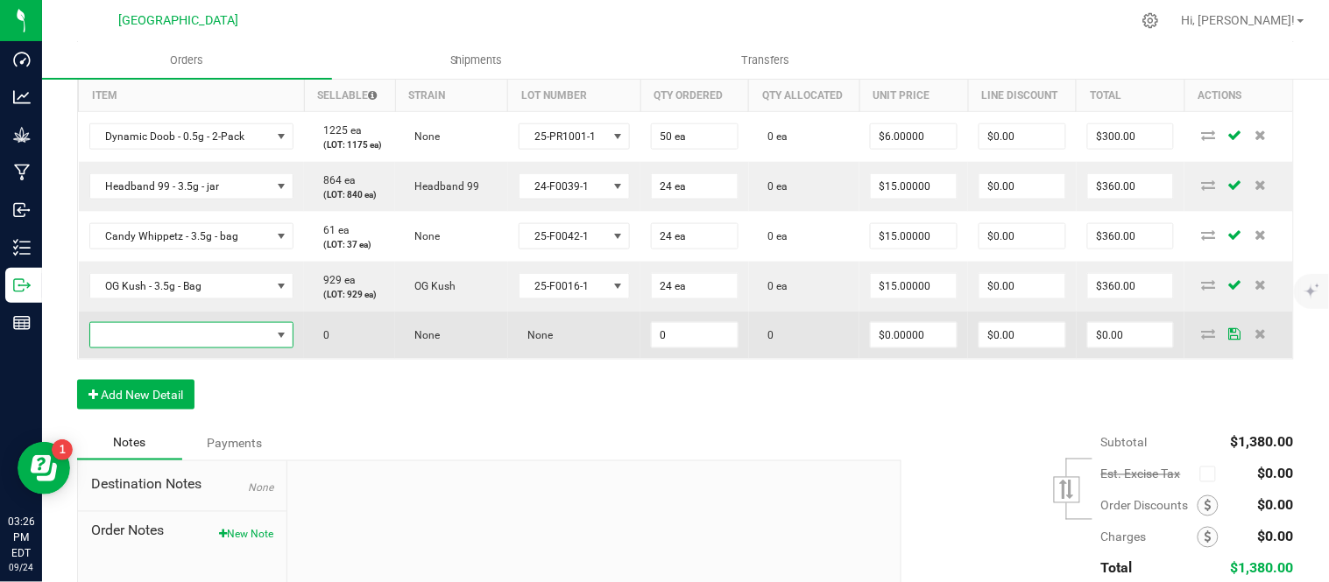
click at [147, 348] on span "NO DATA FOUND" at bounding box center [180, 335] width 181 height 25
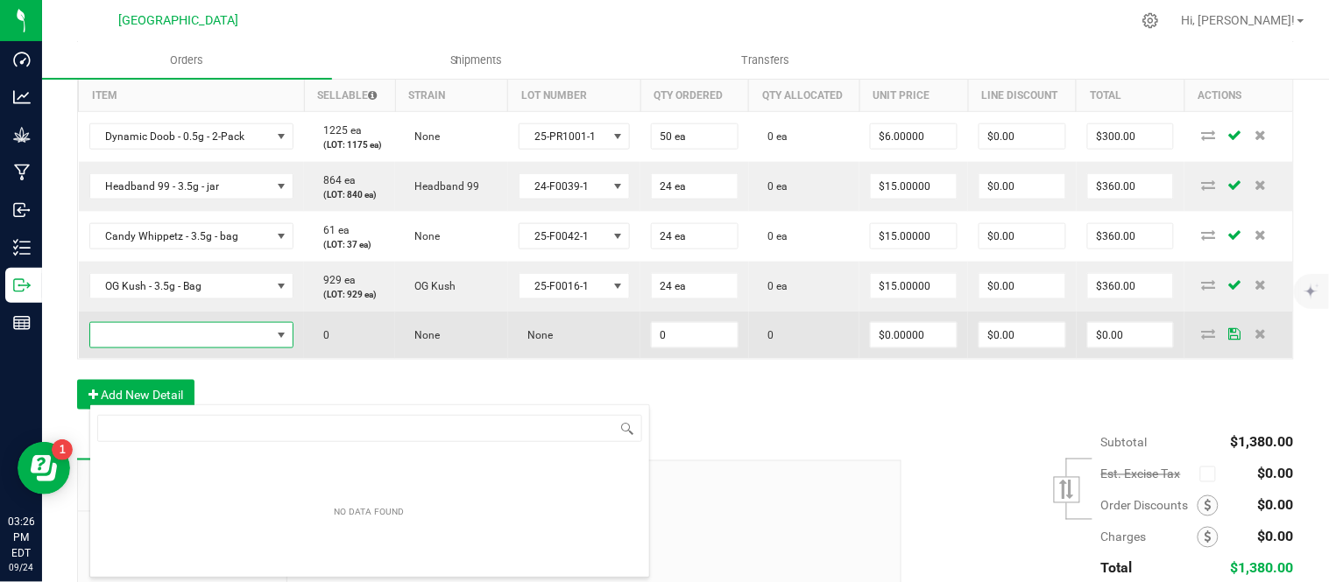
scroll to position [26, 198]
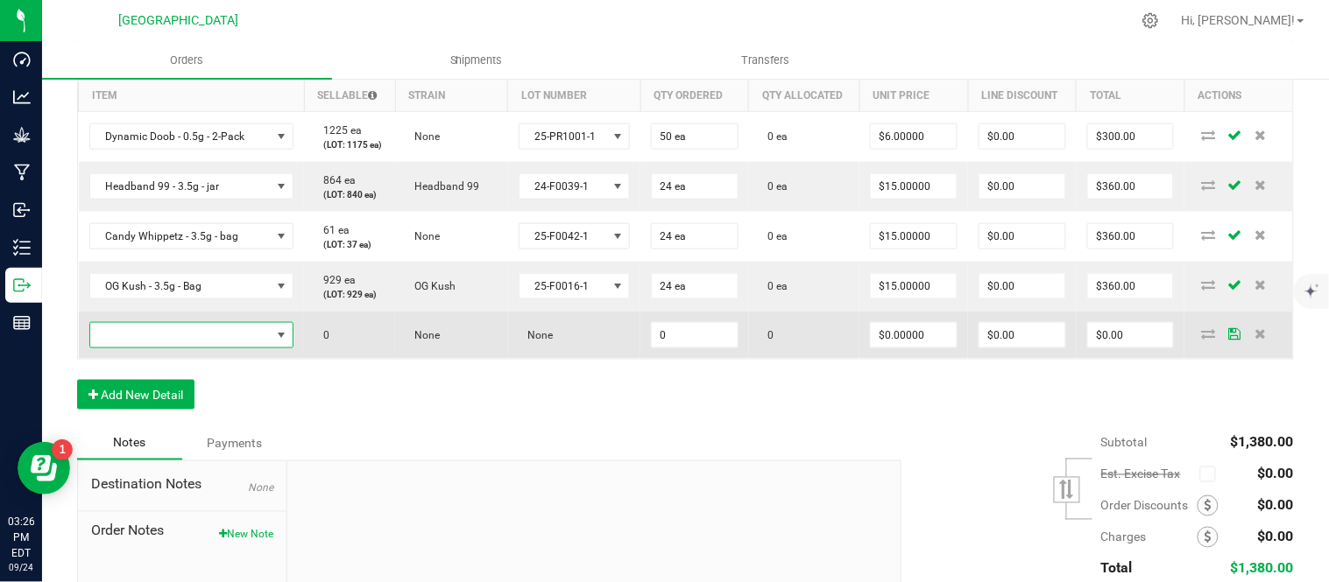
click at [228, 348] on span "NO DATA FOUND" at bounding box center [180, 335] width 181 height 25
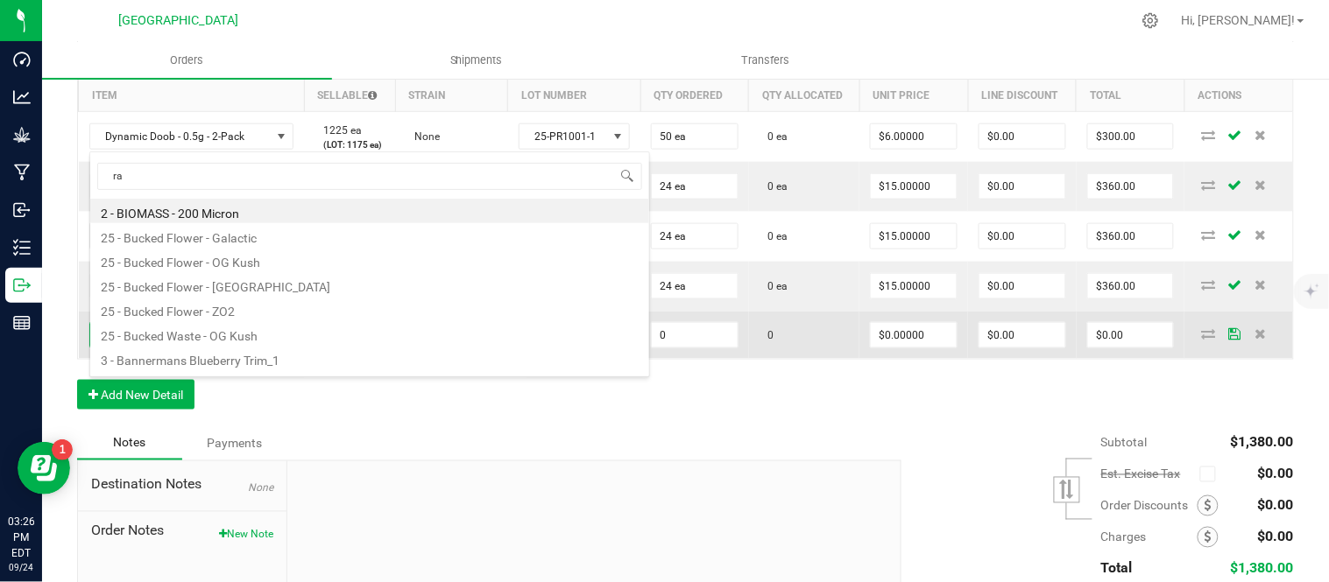
type input "ras"
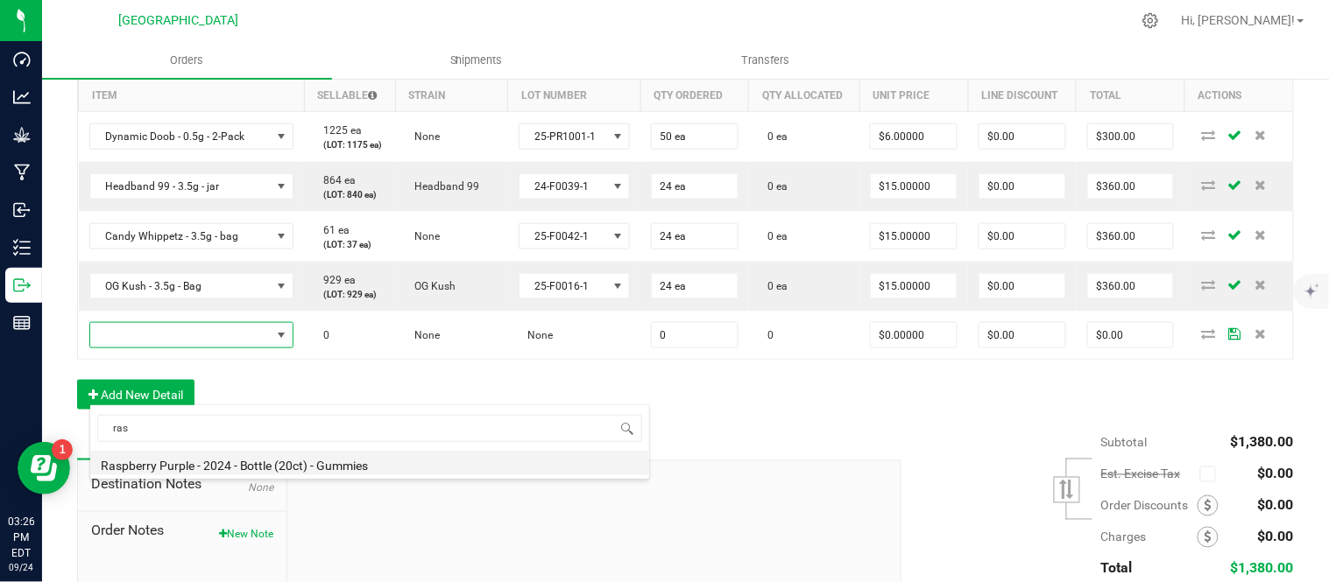
click at [220, 462] on li "Raspberry Purple - 2024 - Bottle (20ct) - Gummies" at bounding box center [369, 463] width 559 height 25
type input "0 ea"
type input "$10.00000"
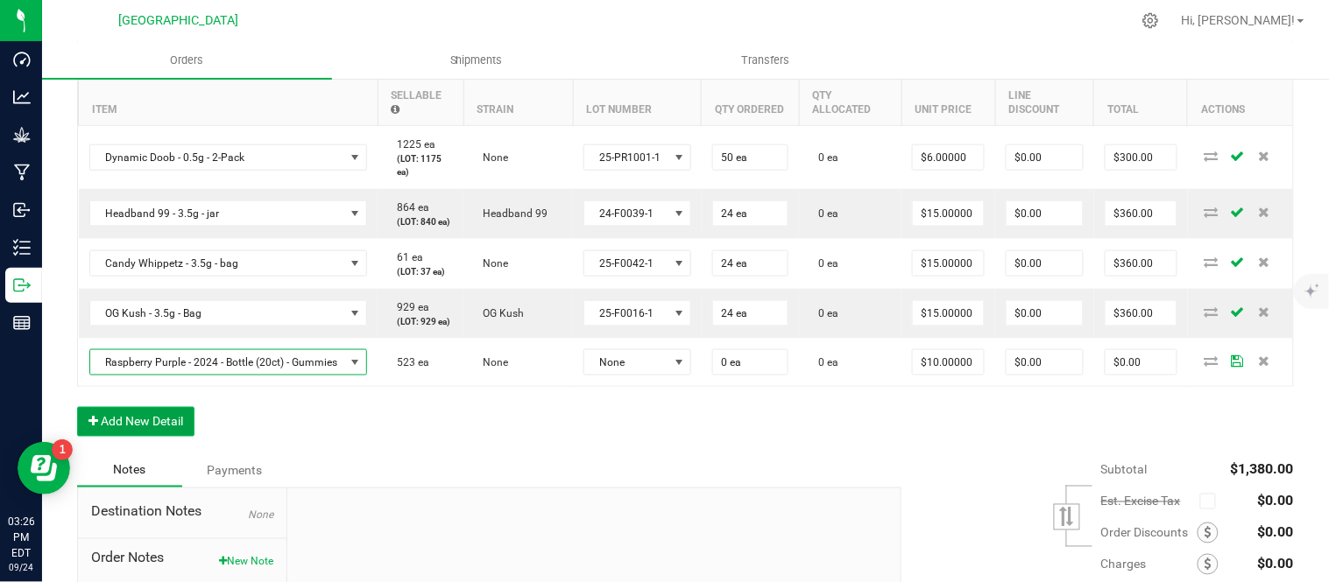
click at [155, 437] on button "Add New Detail" at bounding box center [135, 422] width 117 height 30
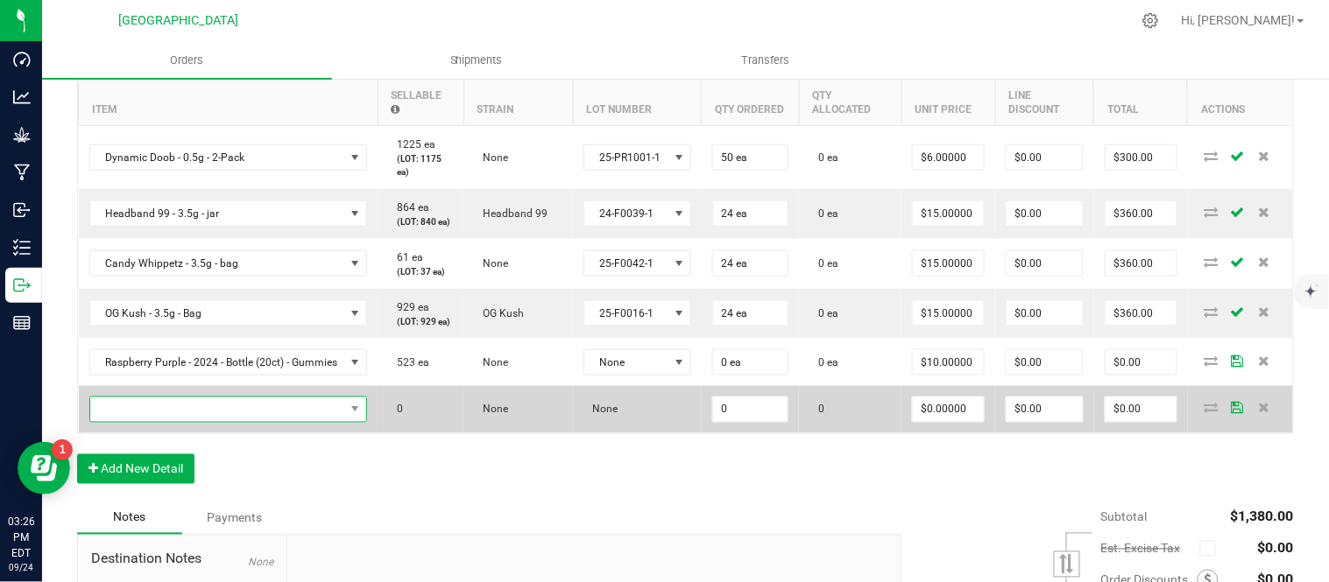
click at [152, 422] on span "NO DATA FOUND" at bounding box center [217, 410] width 255 height 25
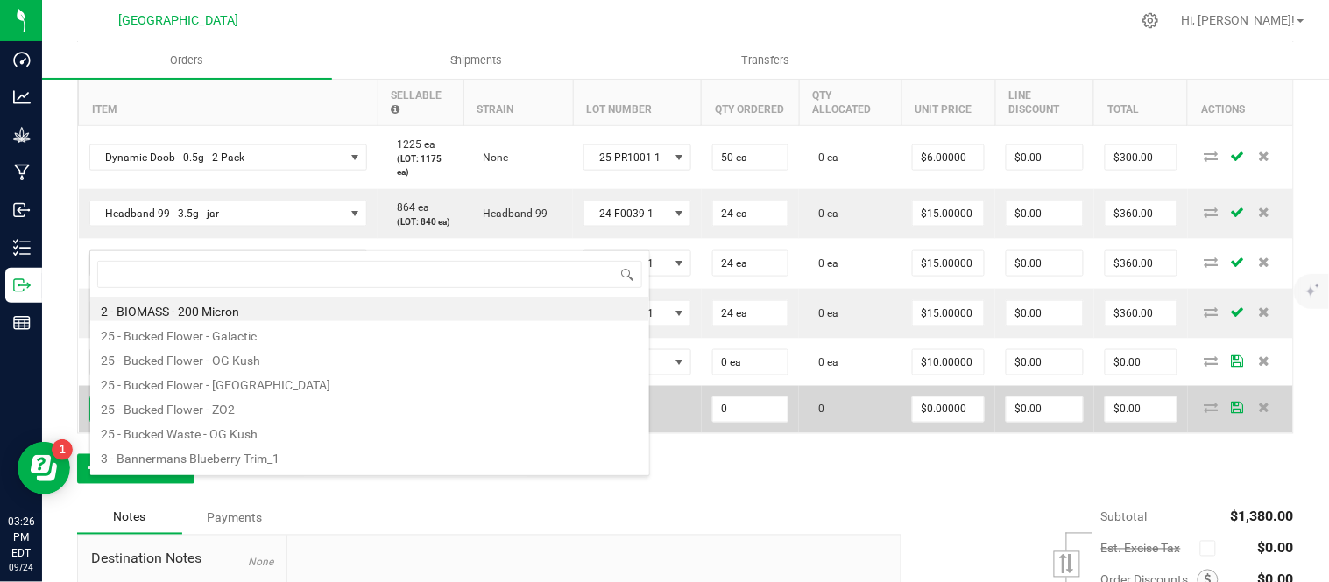
scroll to position [26, 295]
type input "pom"
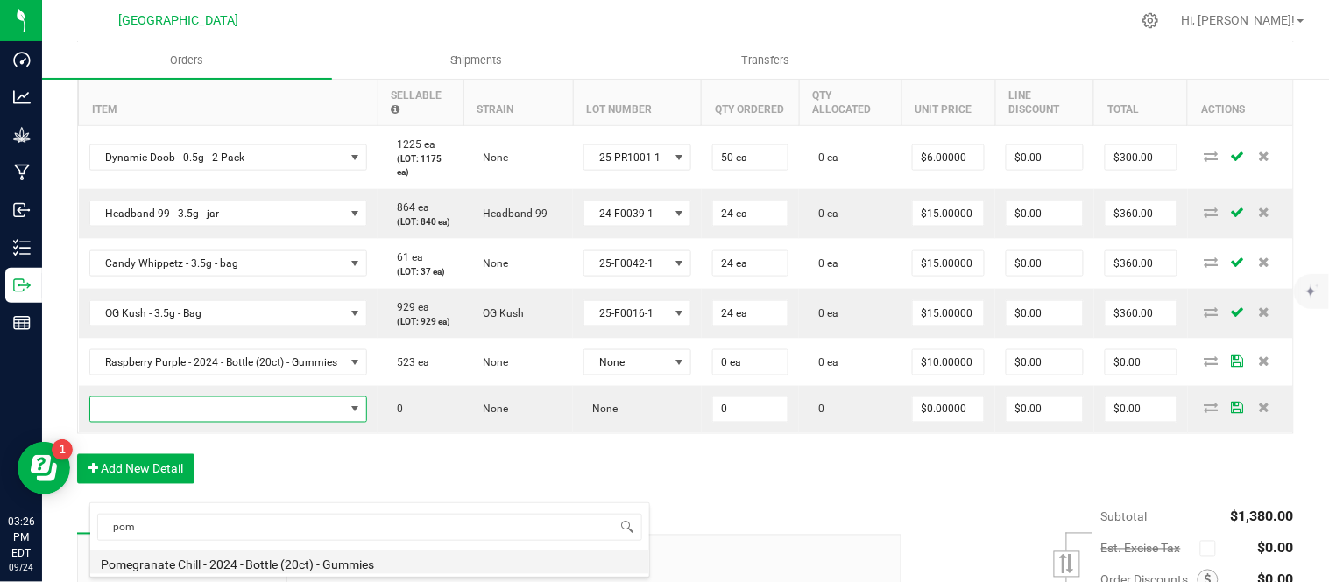
click at [208, 566] on li "Pomegranate Chill - 2024 - Bottle (20ct) - Gummies" at bounding box center [369, 562] width 559 height 25
type input "0 ea"
type input "$10.00000"
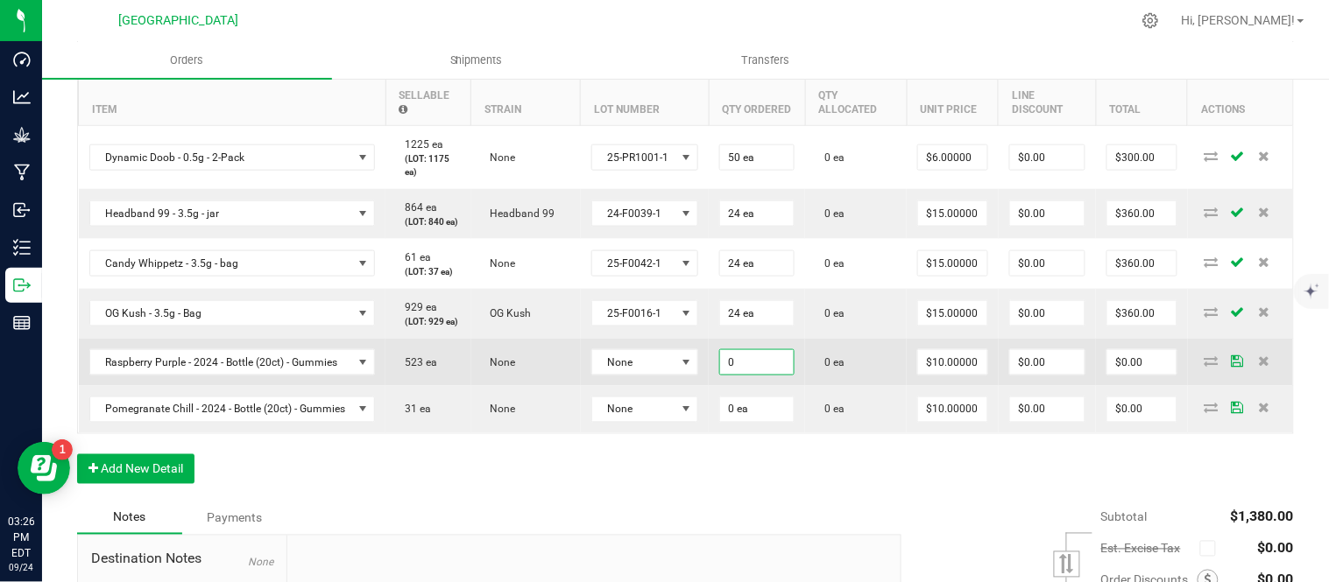
click at [794, 375] on input "0" at bounding box center [757, 362] width 74 height 25
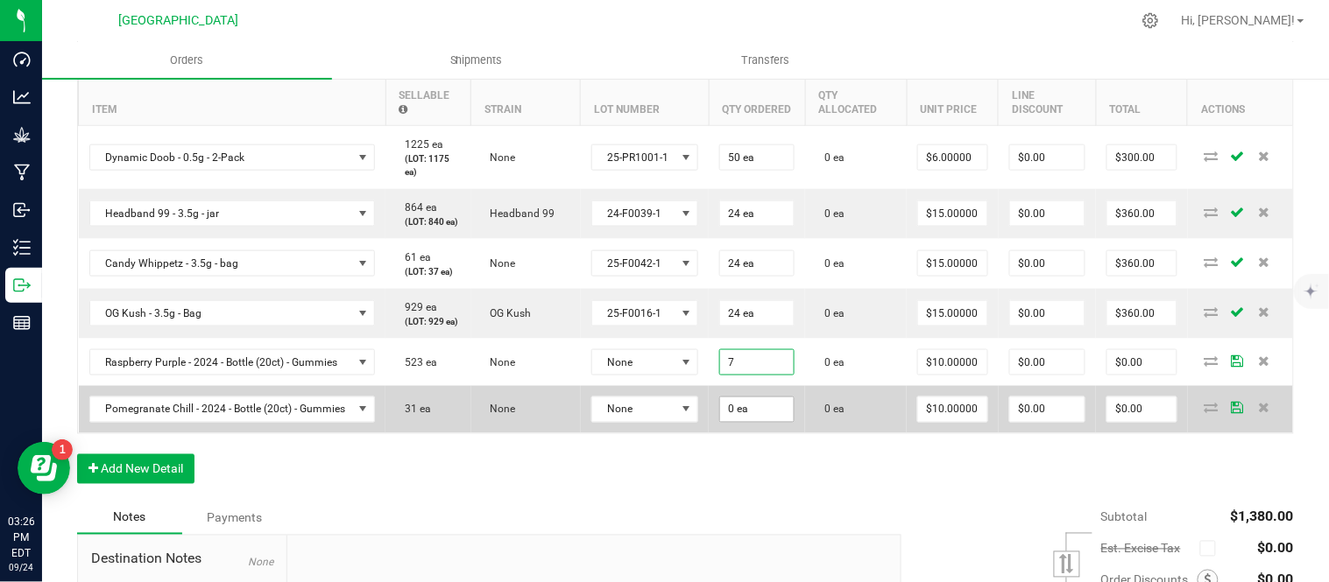
type input "7 ea"
type input "$70.00"
click at [783, 422] on input "0" at bounding box center [757, 410] width 74 height 25
type input "3 ea"
type input "10"
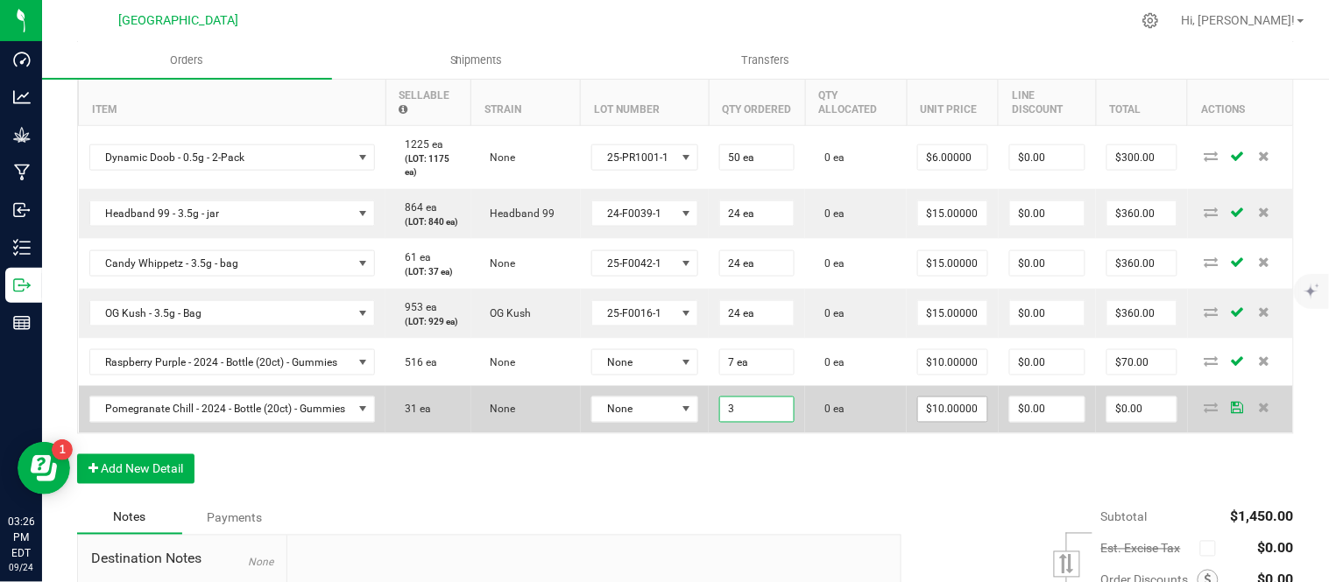
type input "$30.00"
click at [957, 422] on input "10" at bounding box center [952, 410] width 69 height 25
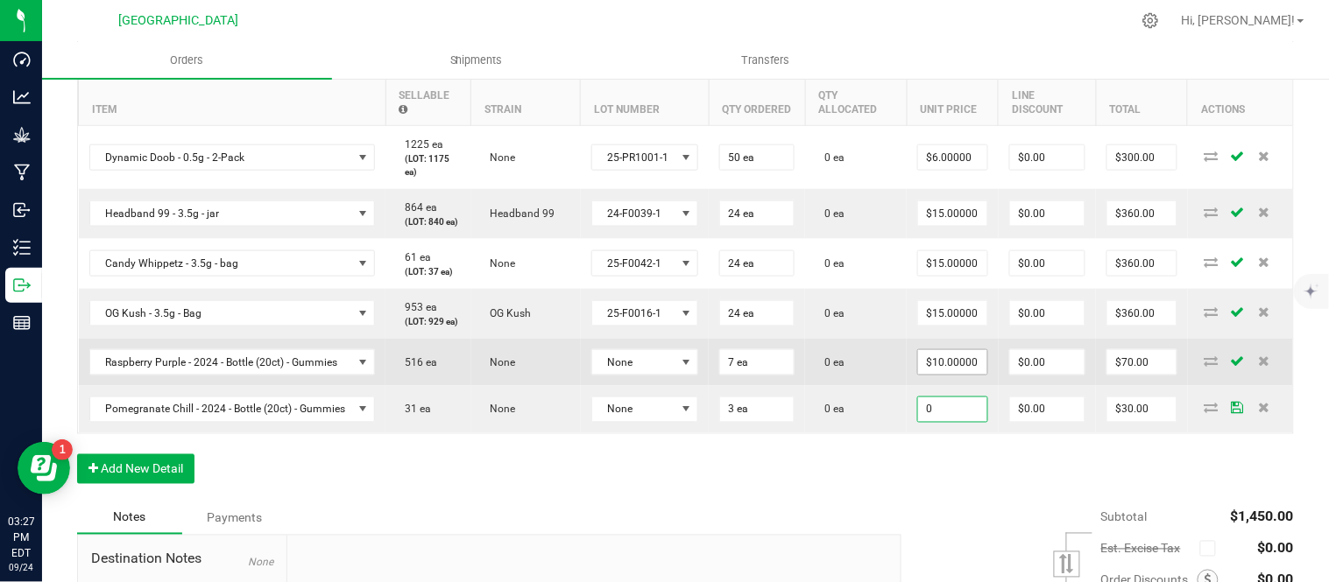
type input "$0.00000"
type input "$0.00"
click at [982, 375] on input "10" at bounding box center [952, 362] width 69 height 25
type input "$0.00000"
type input "$0.00"
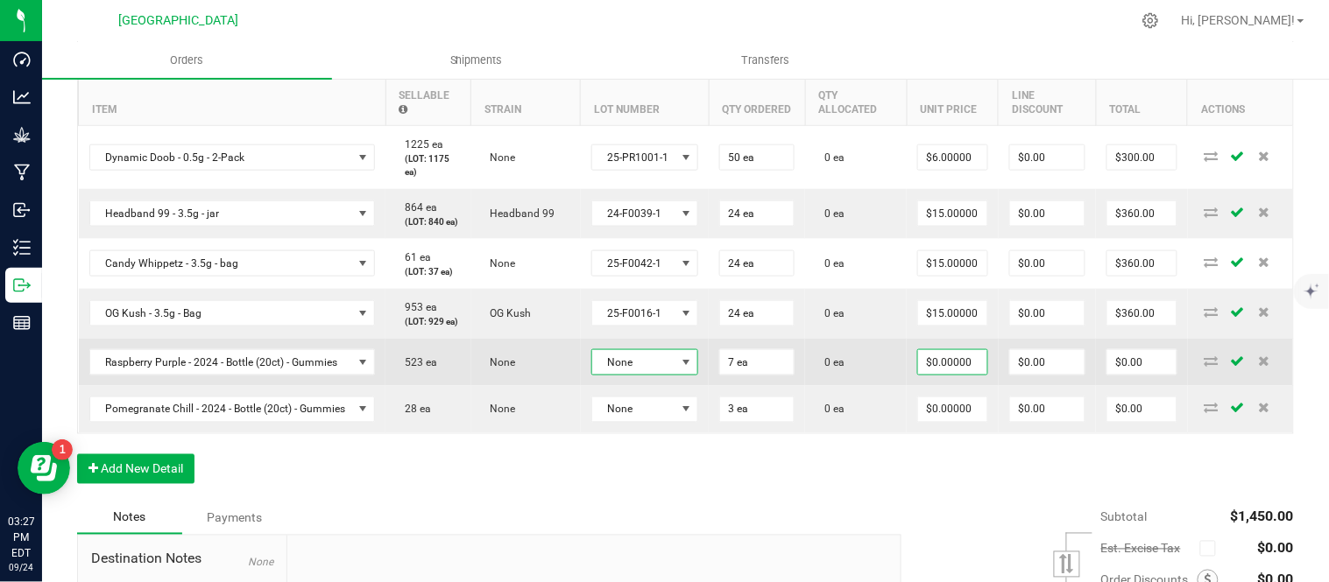
click at [694, 370] on span at bounding box center [687, 363] width 14 height 14
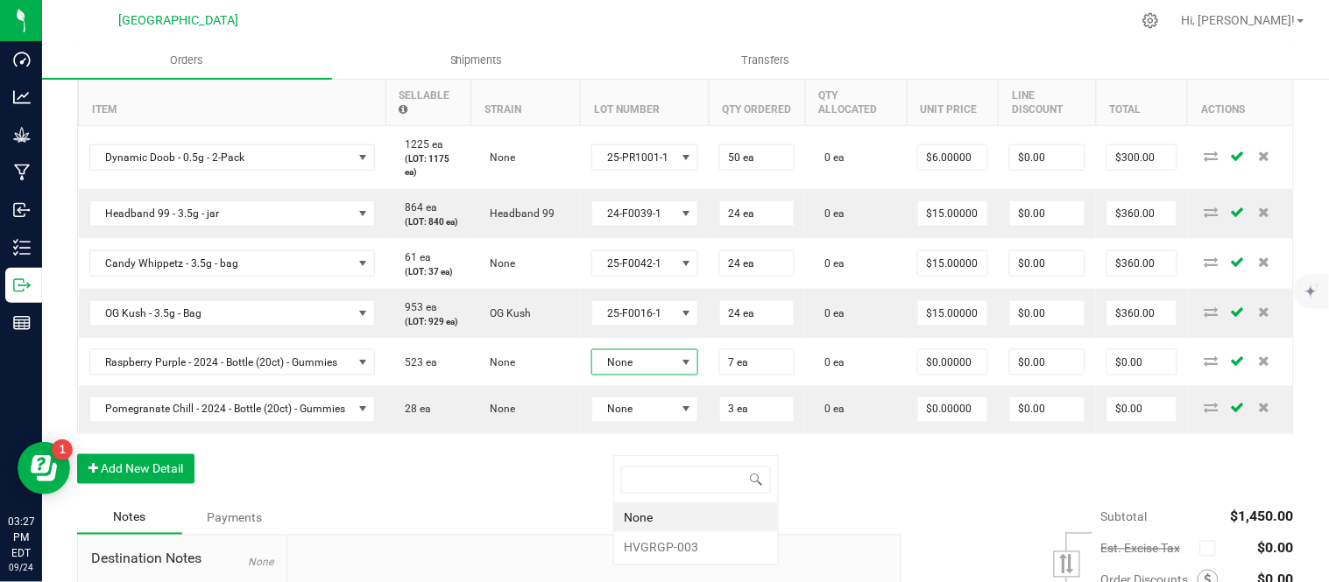
scroll to position [26, 110]
click at [693, 502] on div "Order Details Print All Labels Item Sellable Strain Lot Number Qty Ordered Qty …" at bounding box center [685, 268] width 1217 height 468
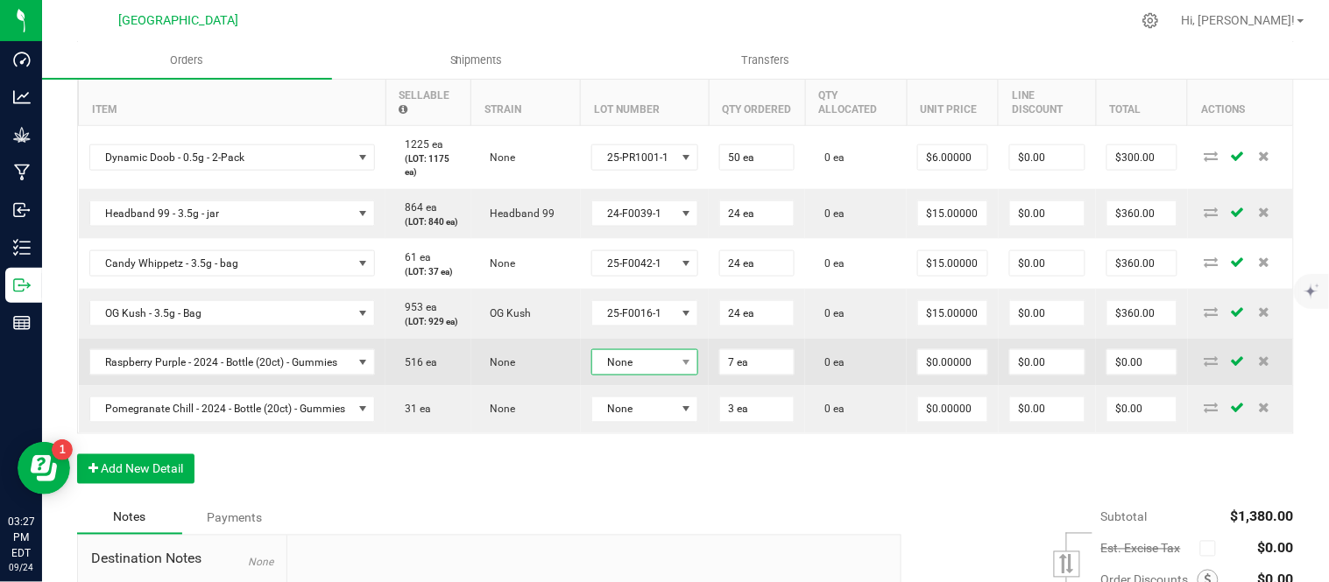
click at [674, 375] on span "None" at bounding box center [634, 362] width 84 height 25
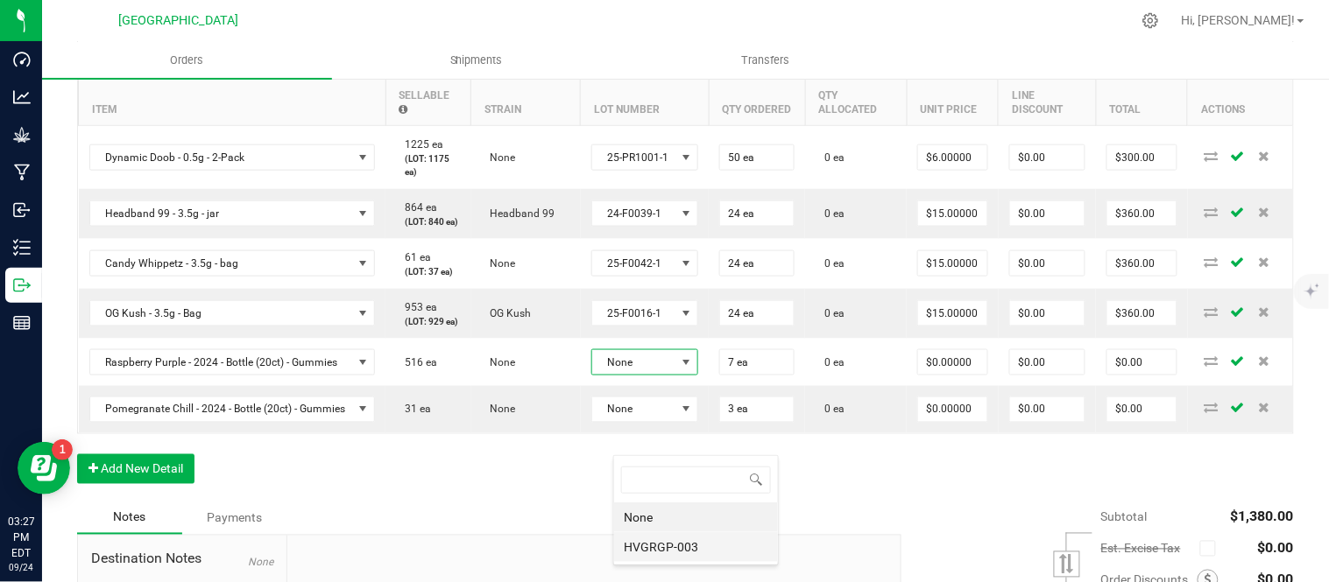
click at [694, 554] on li "HVGRGP-003" at bounding box center [696, 548] width 164 height 30
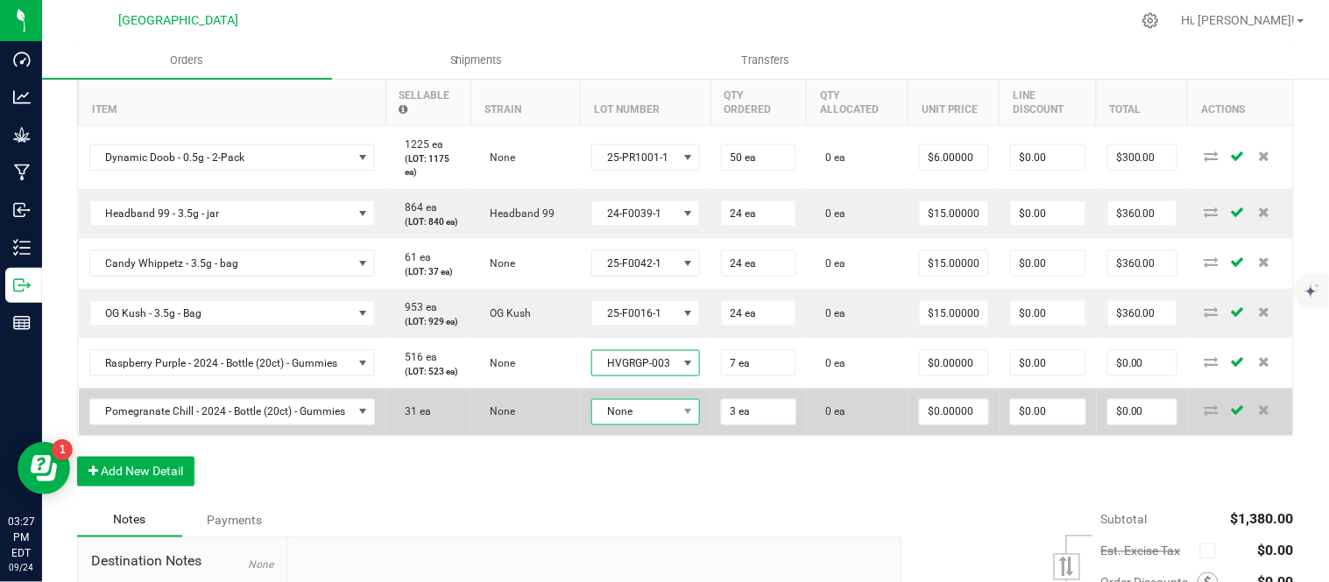
click at [678, 425] on span "None" at bounding box center [635, 412] width 86 height 25
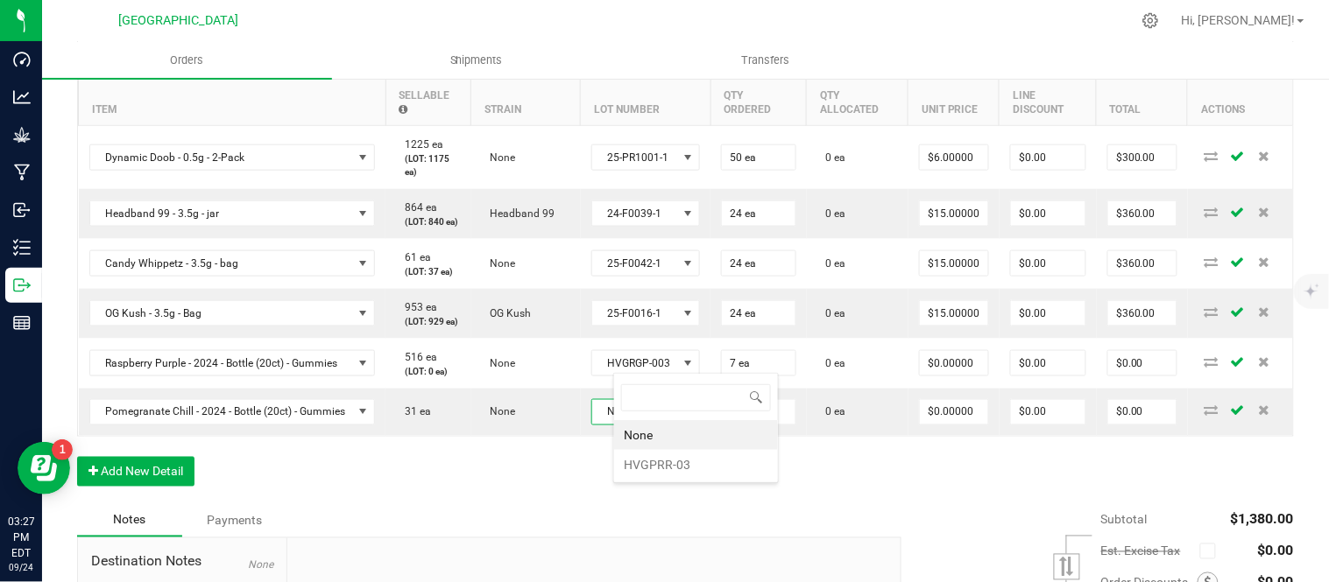
scroll to position [87566, 87478]
click at [694, 473] on li "HVGPRR-03" at bounding box center [696, 465] width 164 height 30
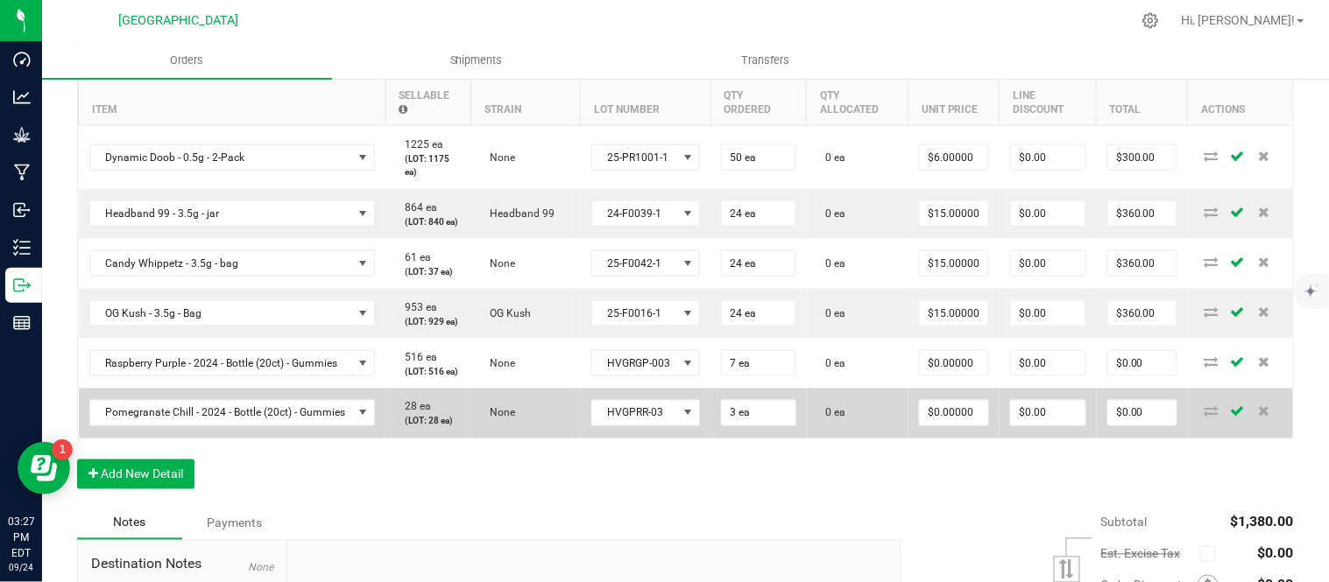
click at [907, 439] on td "0 ea" at bounding box center [858, 414] width 102 height 50
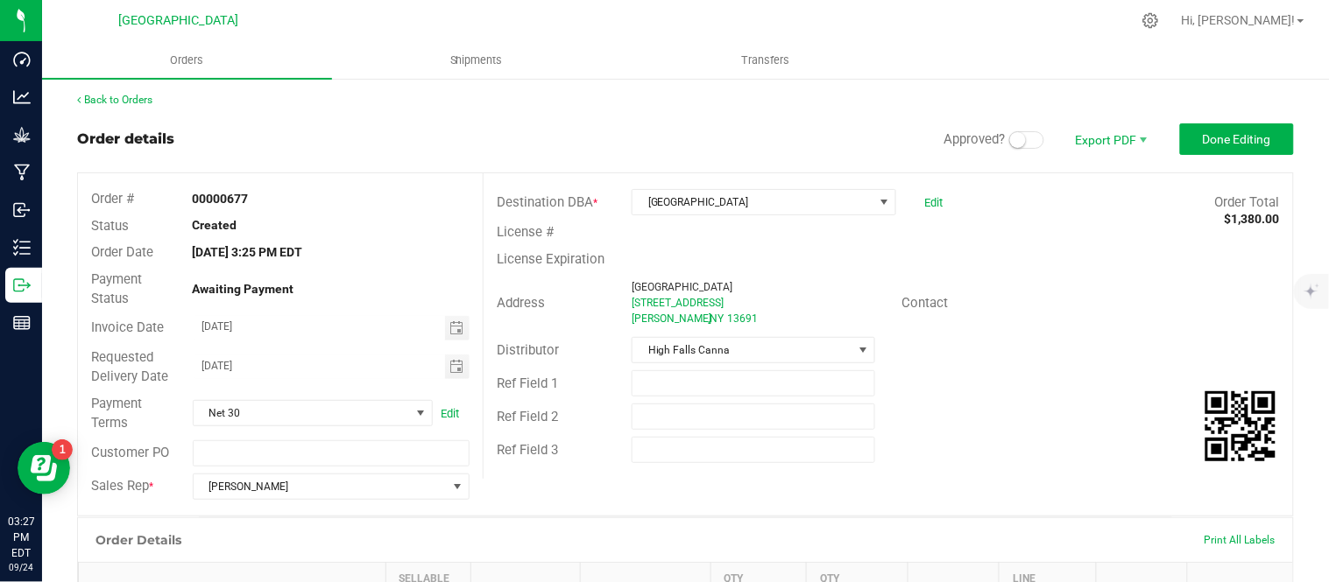
scroll to position [0, 0]
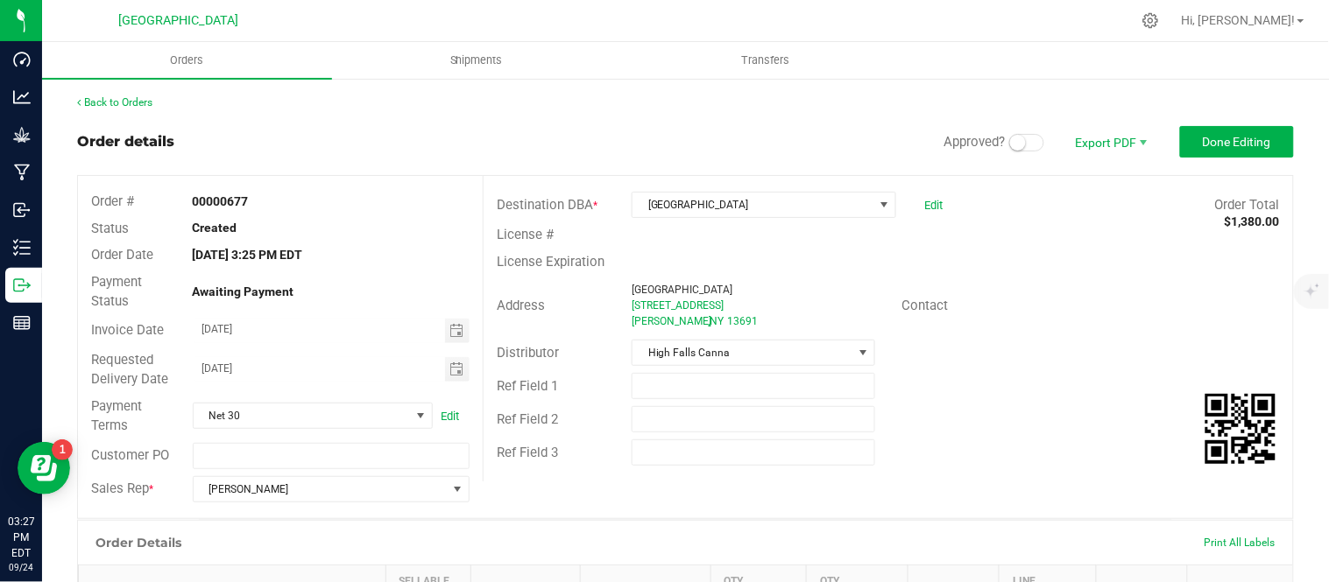
click at [1010, 145] on small at bounding box center [1018, 143] width 16 height 16
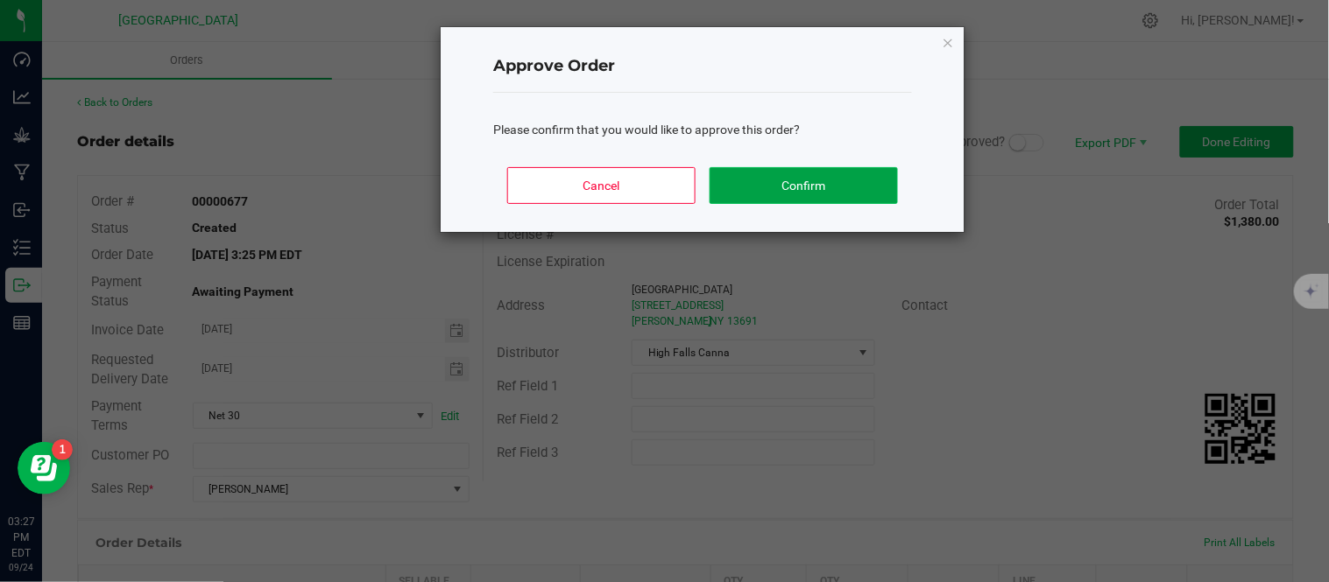
click at [827, 193] on button "Confirm" at bounding box center [803, 185] width 188 height 37
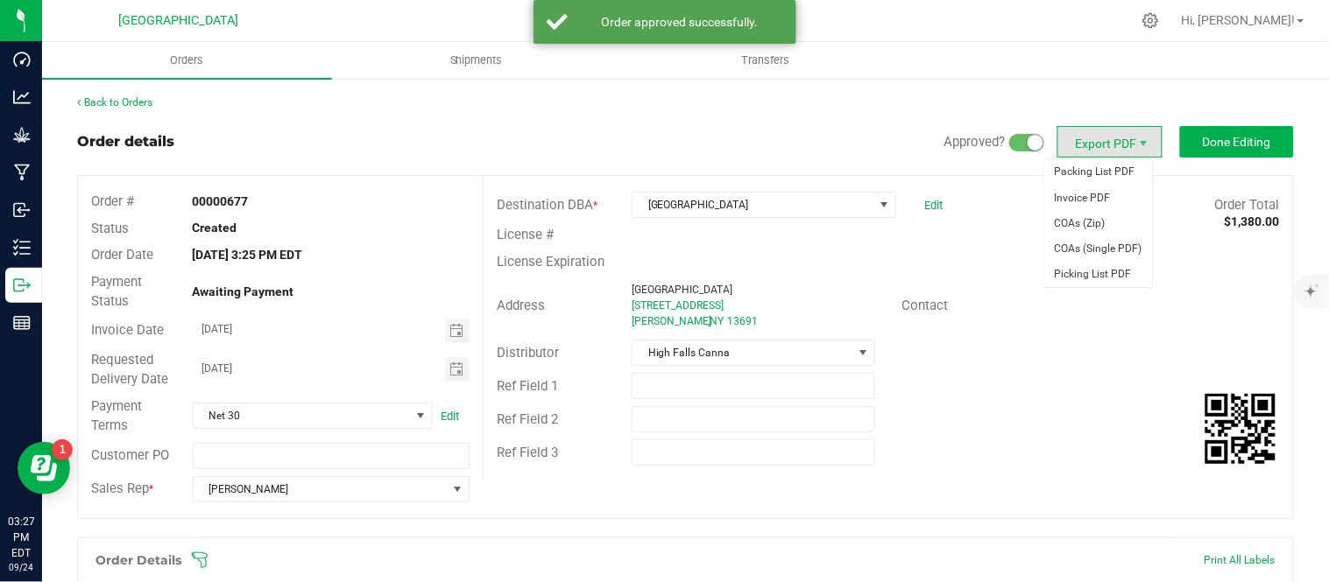
click at [1099, 150] on span "Export PDF" at bounding box center [1109, 142] width 105 height 32
click at [1098, 196] on span "Invoice PDF" at bounding box center [1098, 198] width 109 height 25
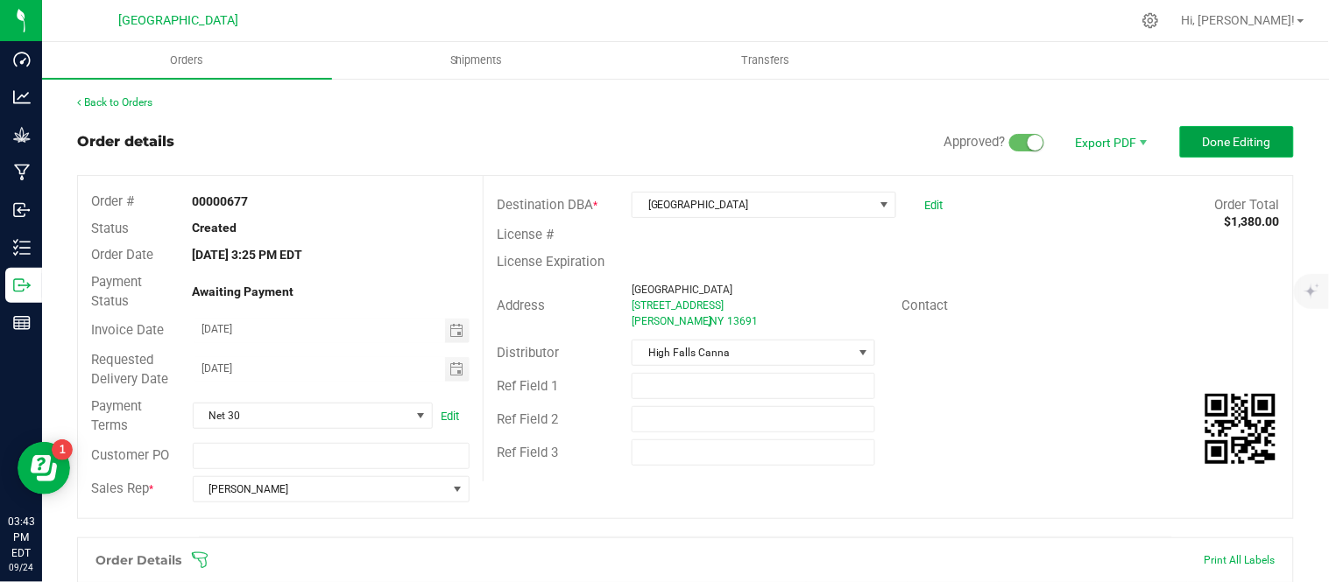
click at [1239, 135] on span "Done Editing" at bounding box center [1237, 142] width 68 height 14
